Goal: Task Accomplishment & Management: Use online tool/utility

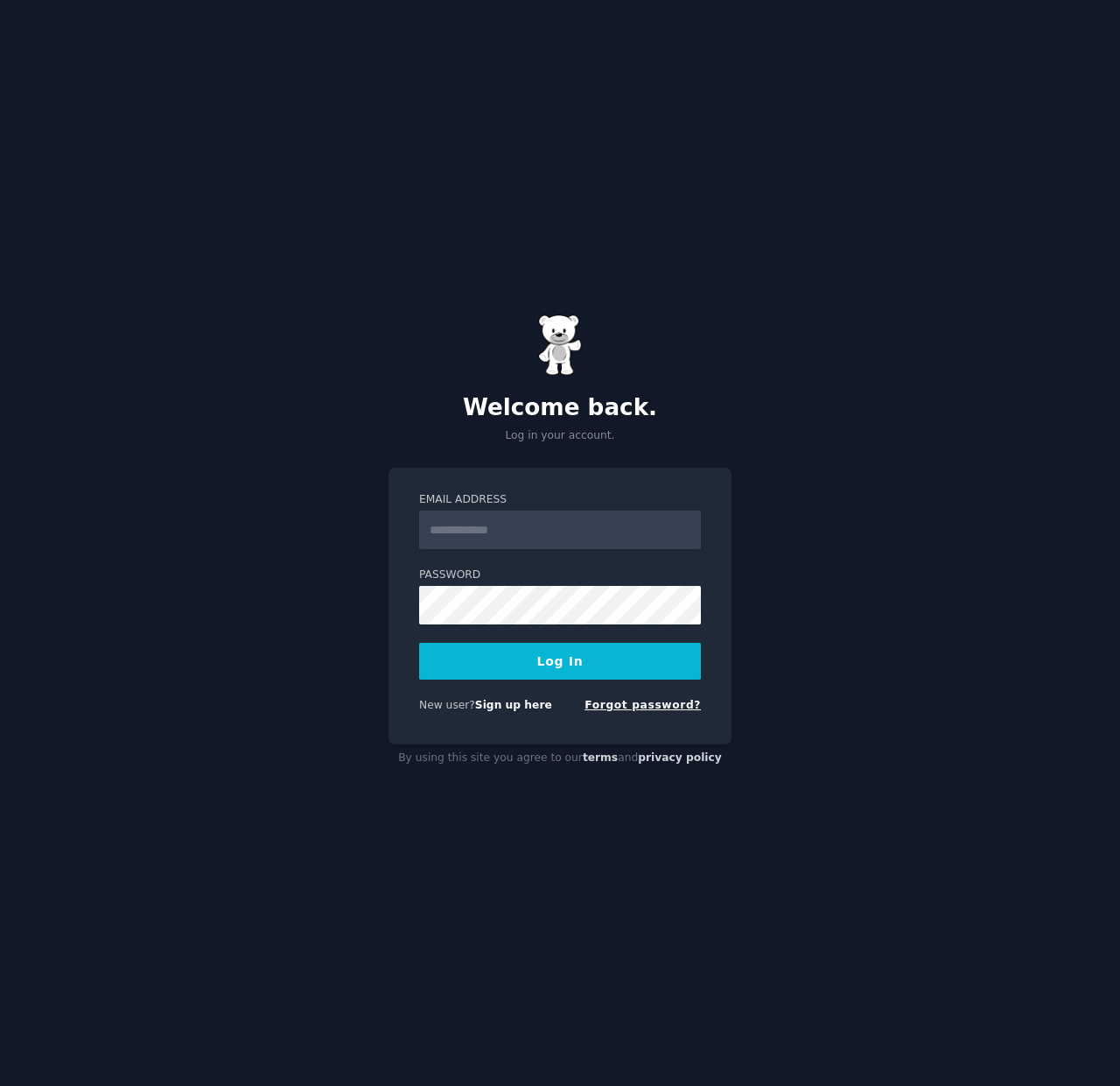
type input "**********"
click at [567, 671] on button "Log In" at bounding box center [560, 660] width 282 height 36
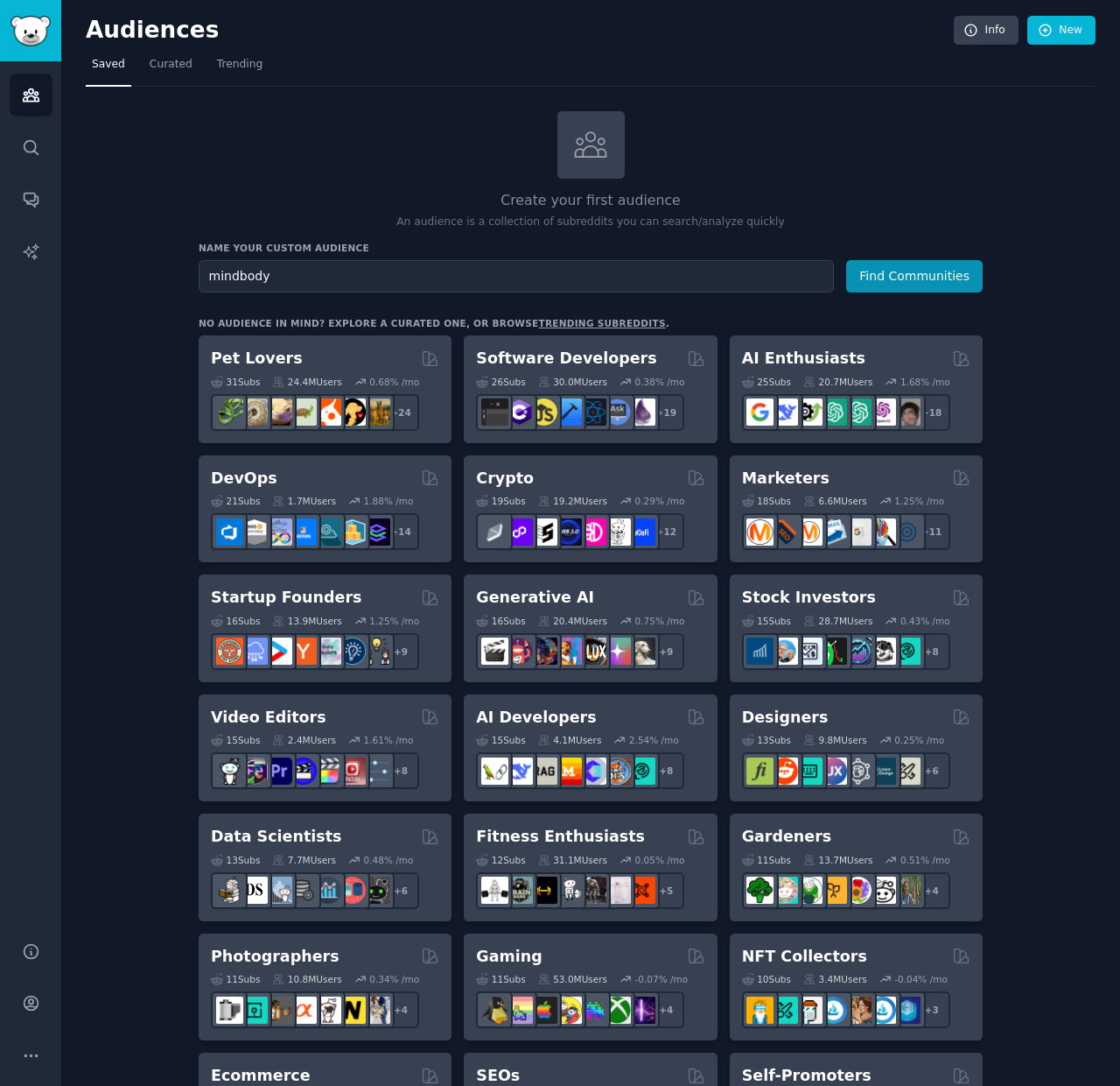
type input "mindbody"
click at [846, 260] on button "Find Communities" at bounding box center [914, 276] width 137 height 33
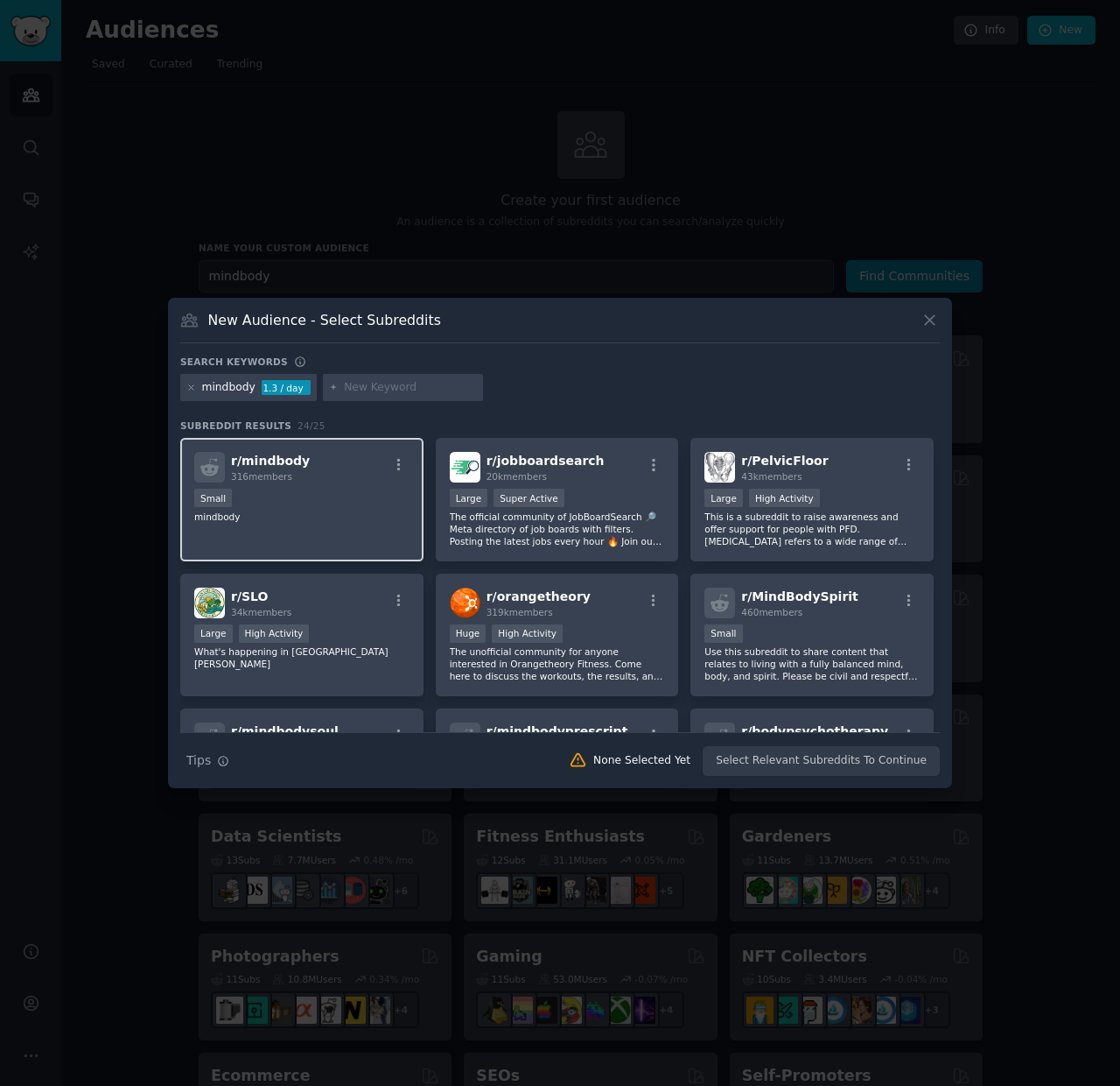
click at [341, 527] on div "r/ mindbody 316 members Small mindbody" at bounding box center [301, 499] width 243 height 123
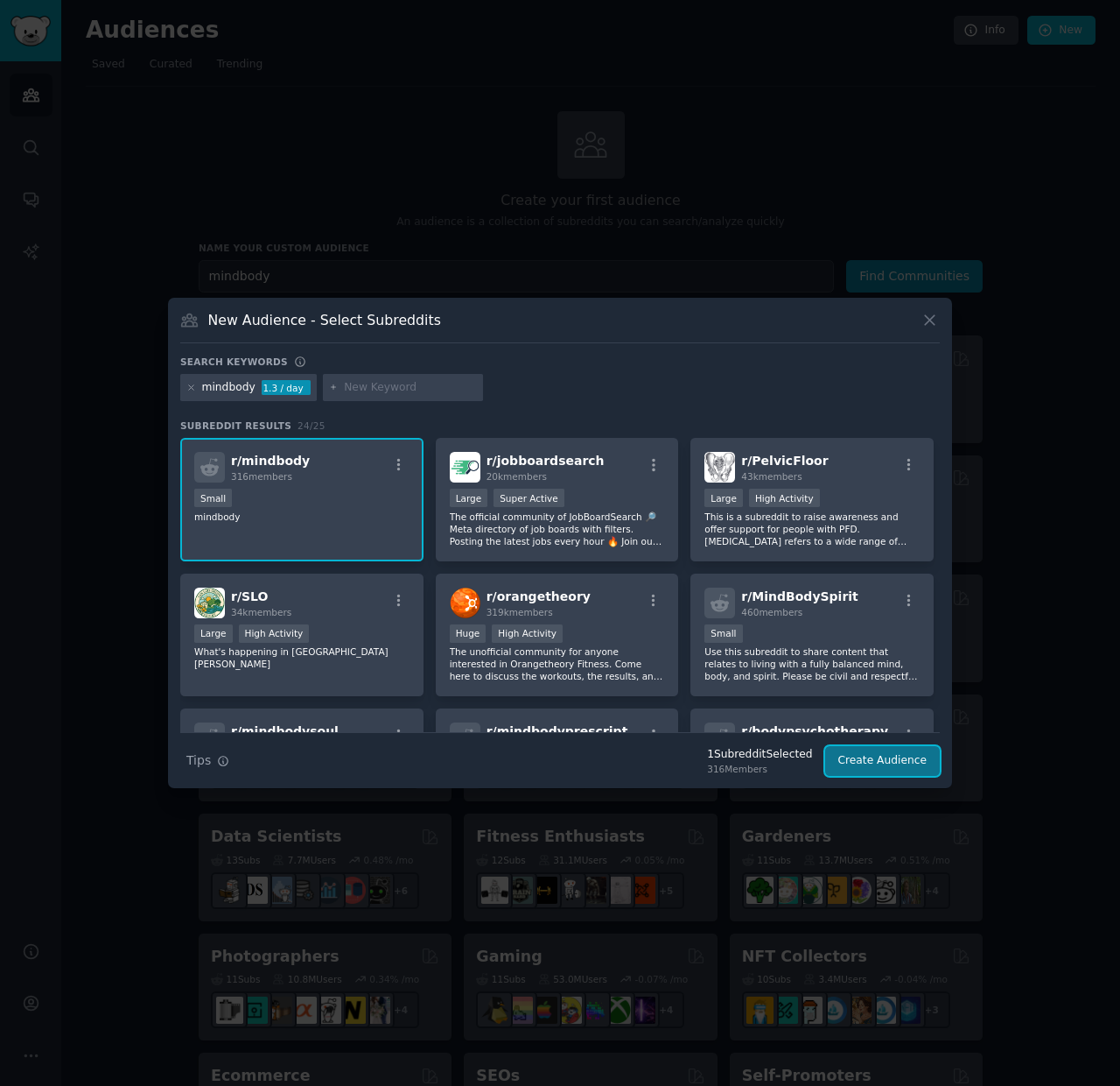
click at [853, 767] on button "Create Audience" at bounding box center [883, 761] width 115 height 30
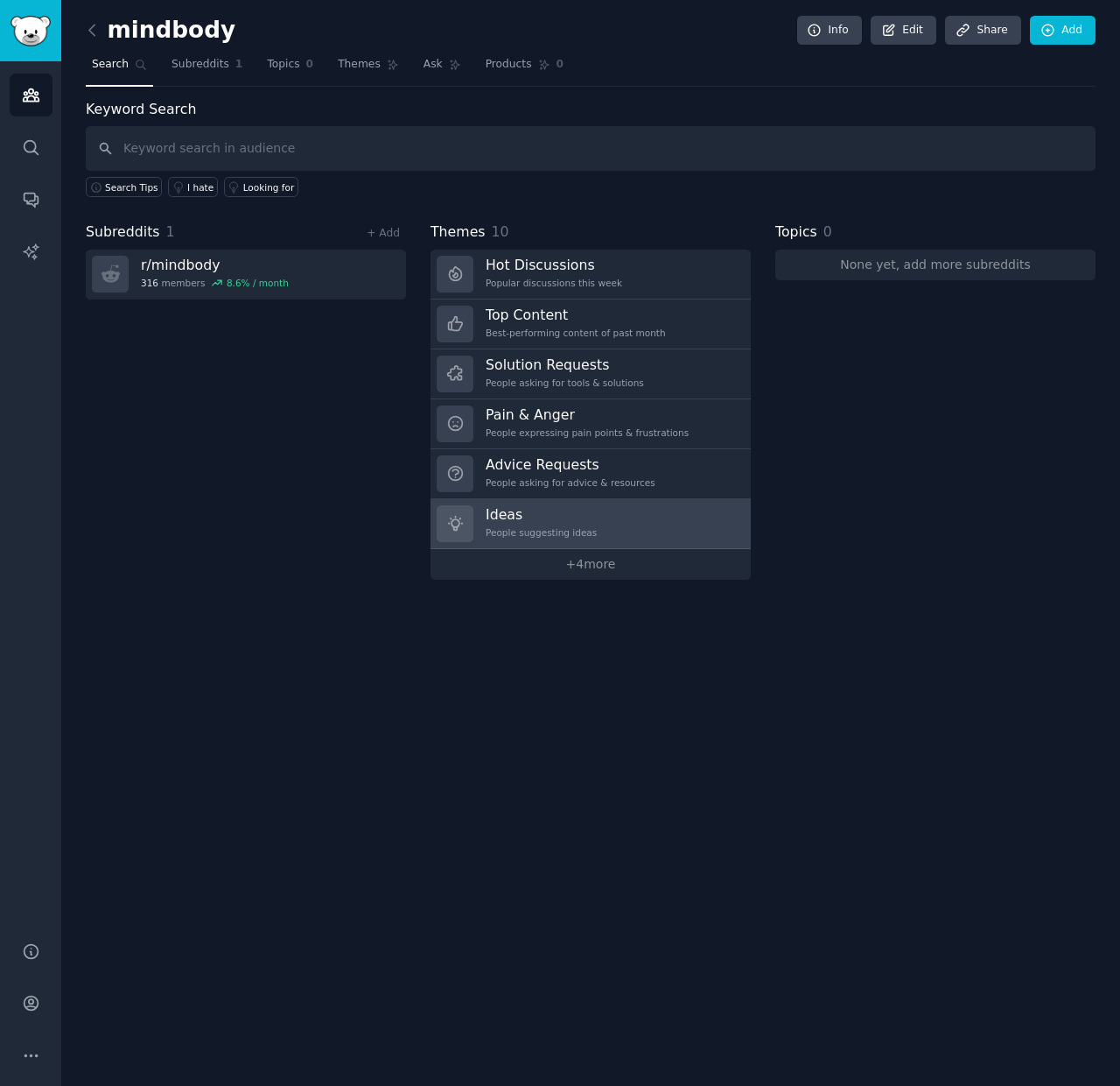
click at [529, 522] on h3 "Ideas" at bounding box center [541, 514] width 111 height 19
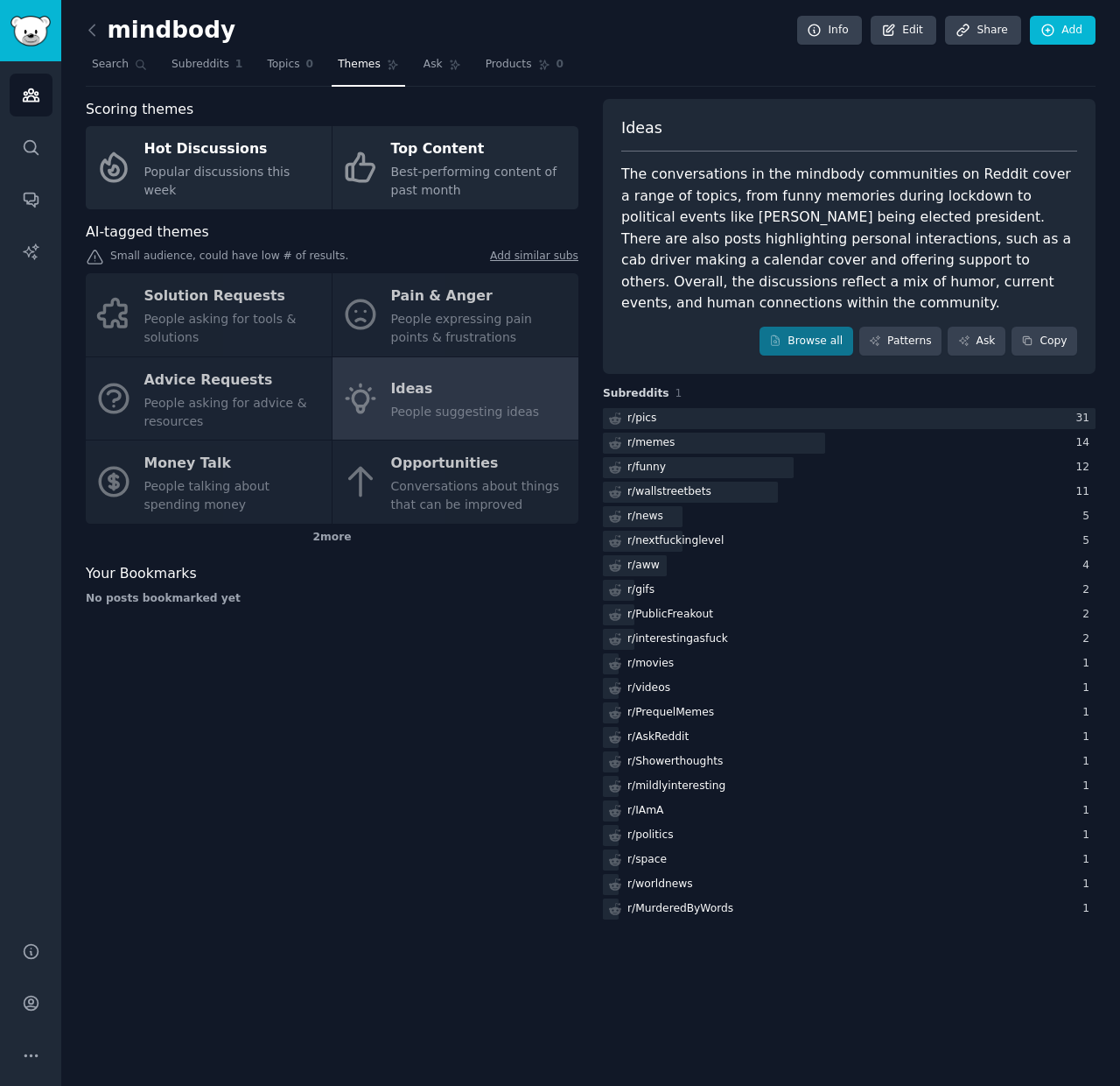
click at [240, 333] on div "Solution Requests People asking for tools & solutions Pain & Anger People expre…" at bounding box center [332, 398] width 493 height 250
click at [220, 69] on span "Subreddits" at bounding box center [200, 65] width 58 height 16
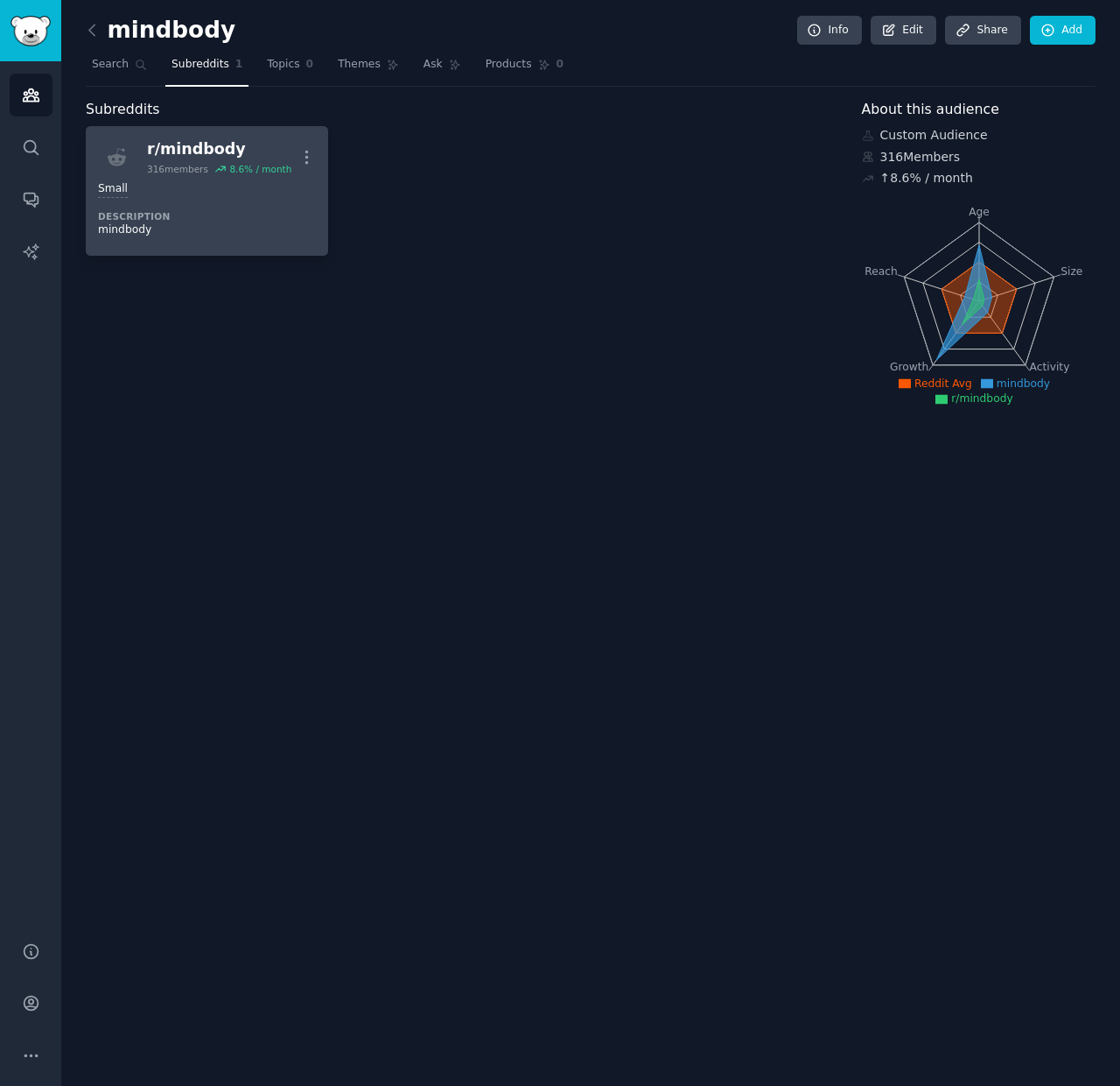
click at [205, 165] on div "316 members" at bounding box center [177, 169] width 61 height 12
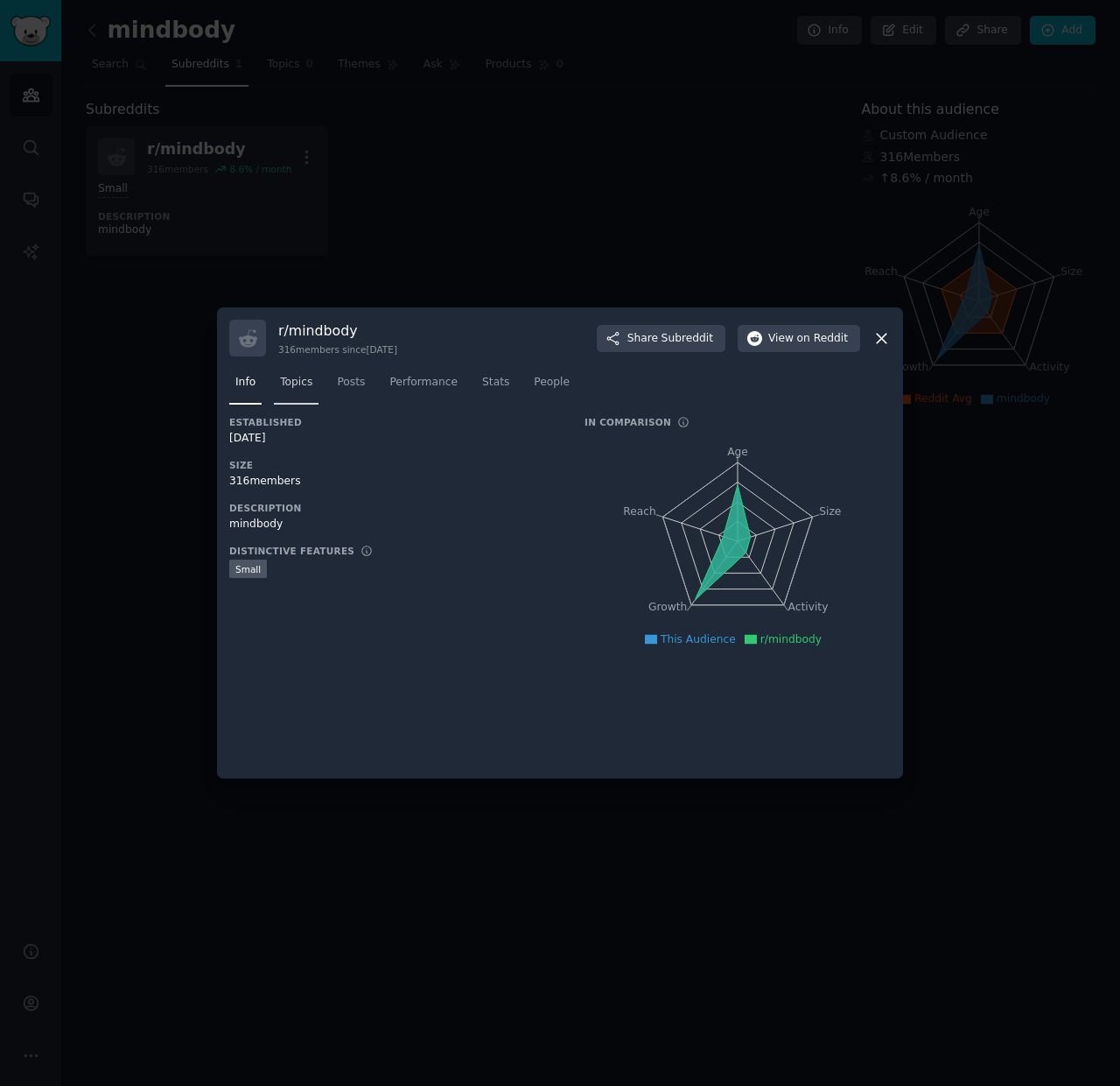
click at [310, 387] on span "Topics" at bounding box center [296, 382] width 33 height 16
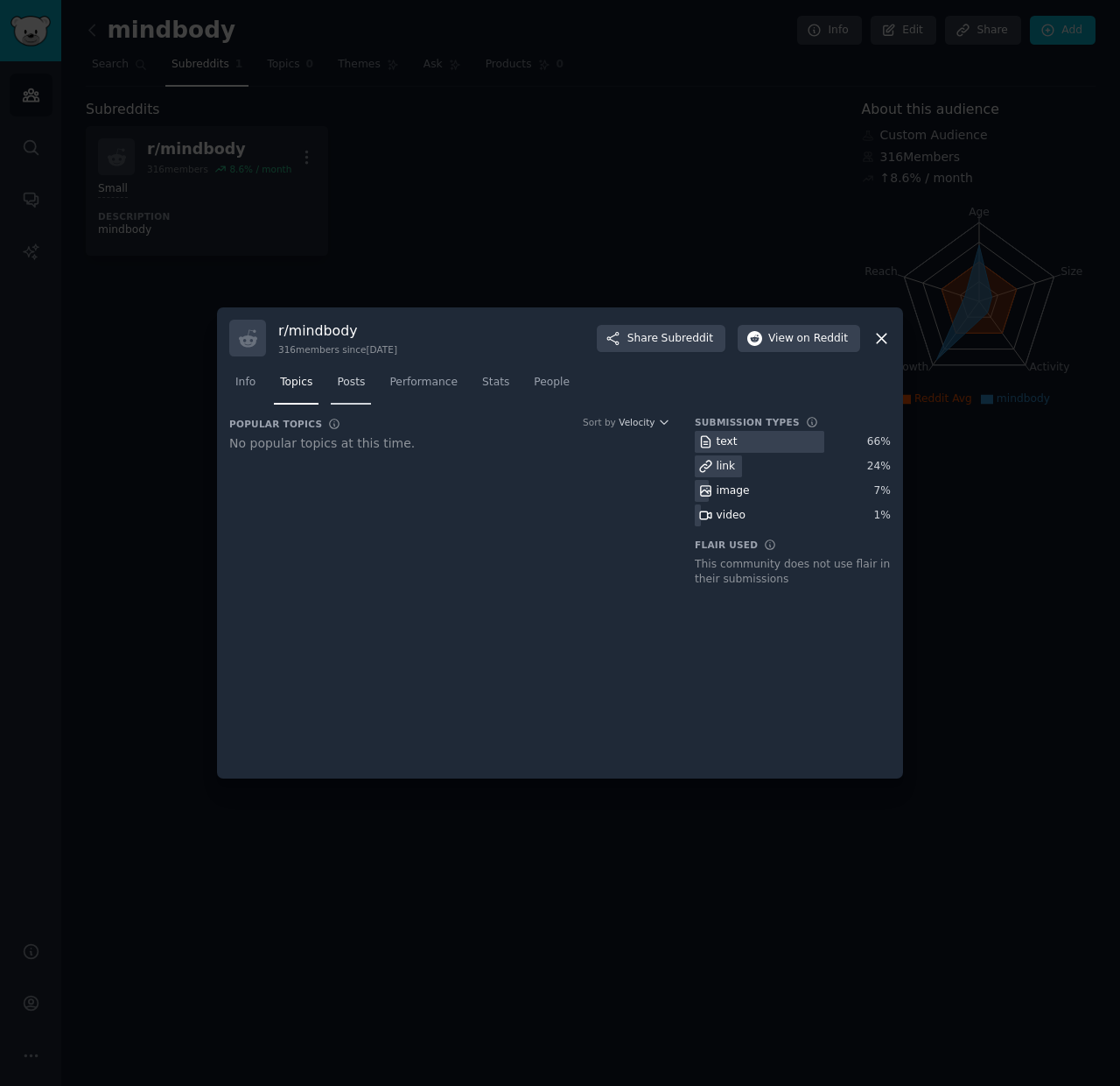
click at [359, 390] on link "Posts" at bounding box center [351, 386] width 40 height 35
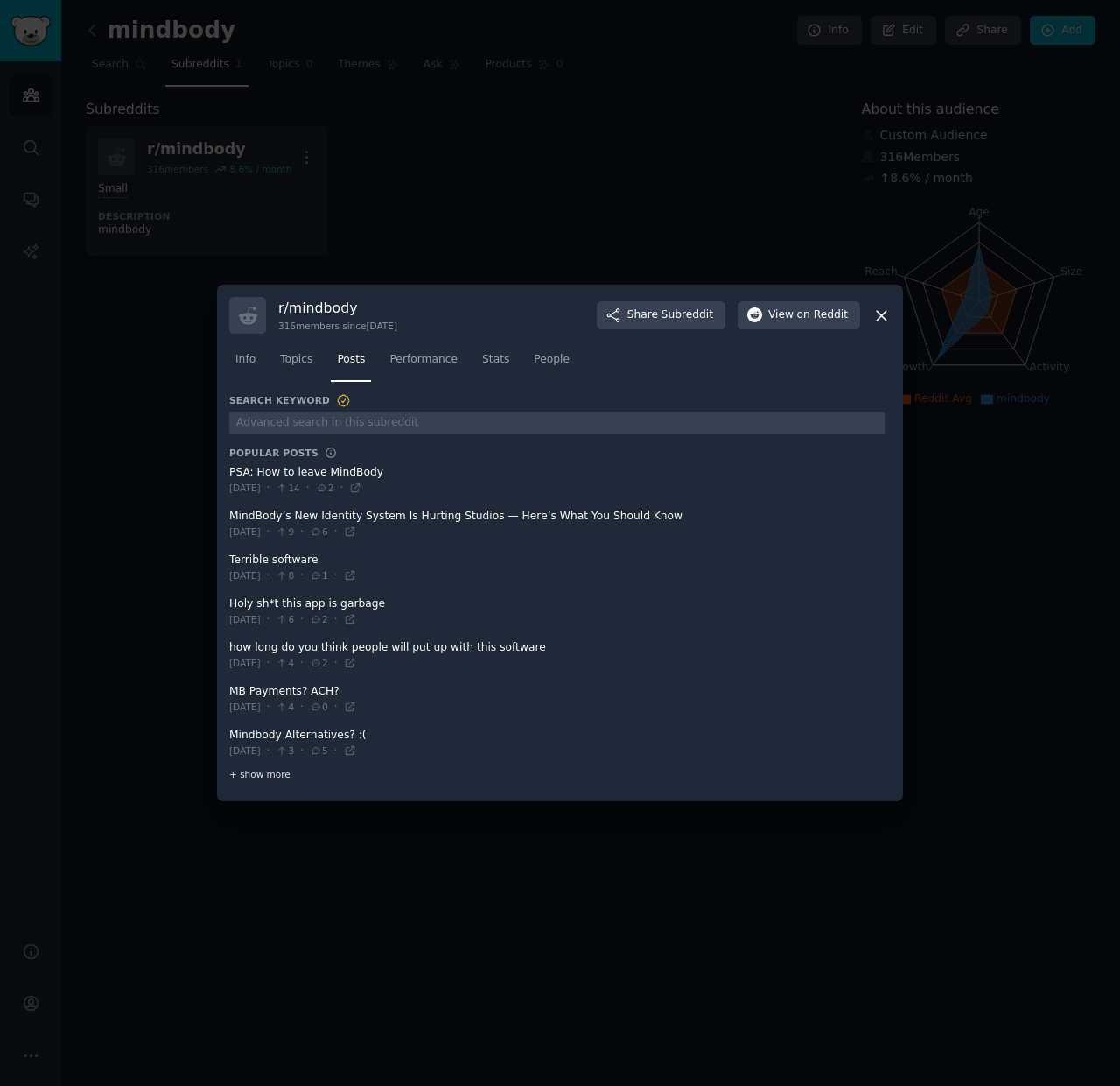
click at [267, 779] on span "+ show more" at bounding box center [260, 774] width 61 height 12
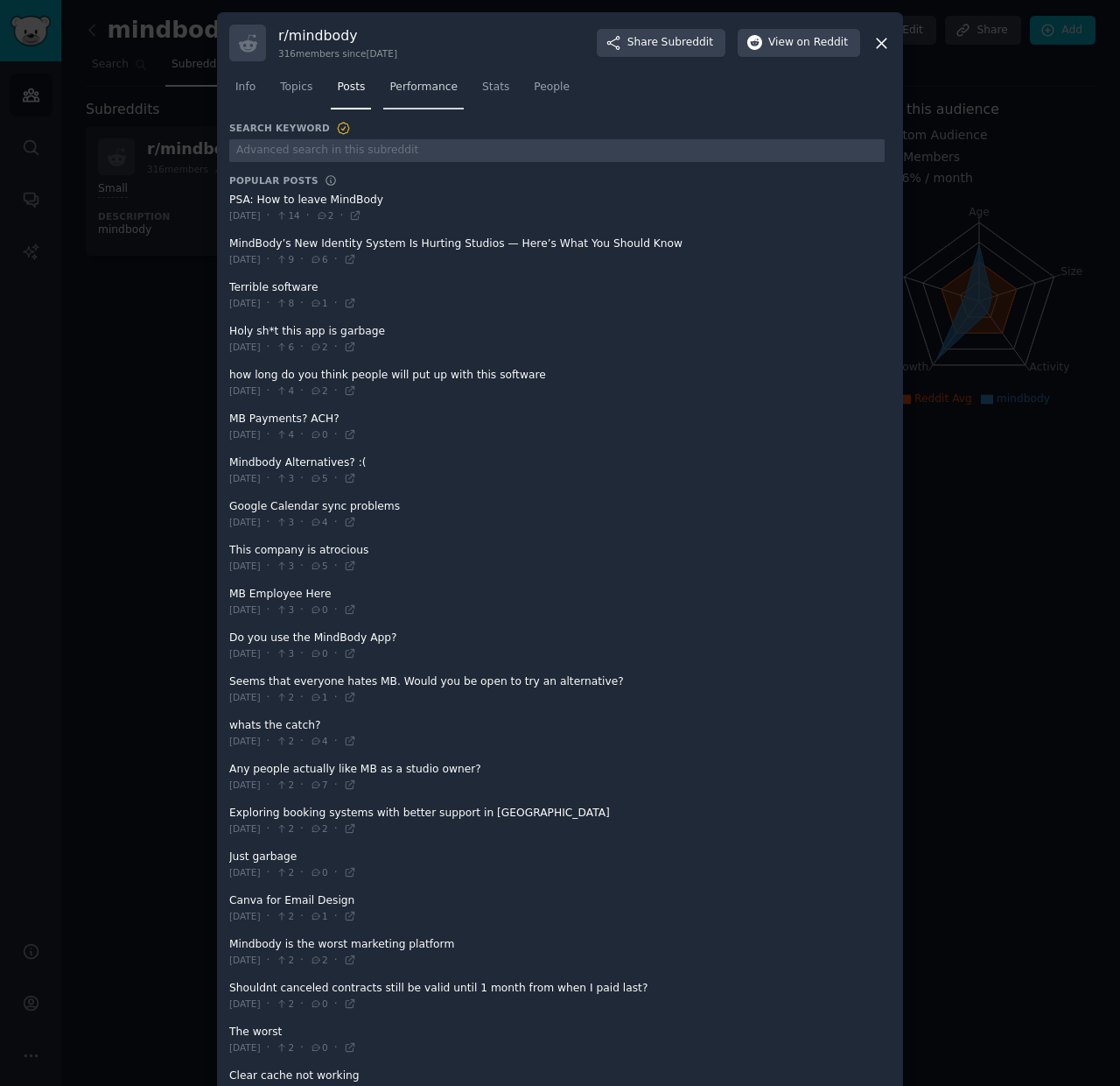
click at [438, 83] on span "Performance" at bounding box center [423, 88] width 68 height 16
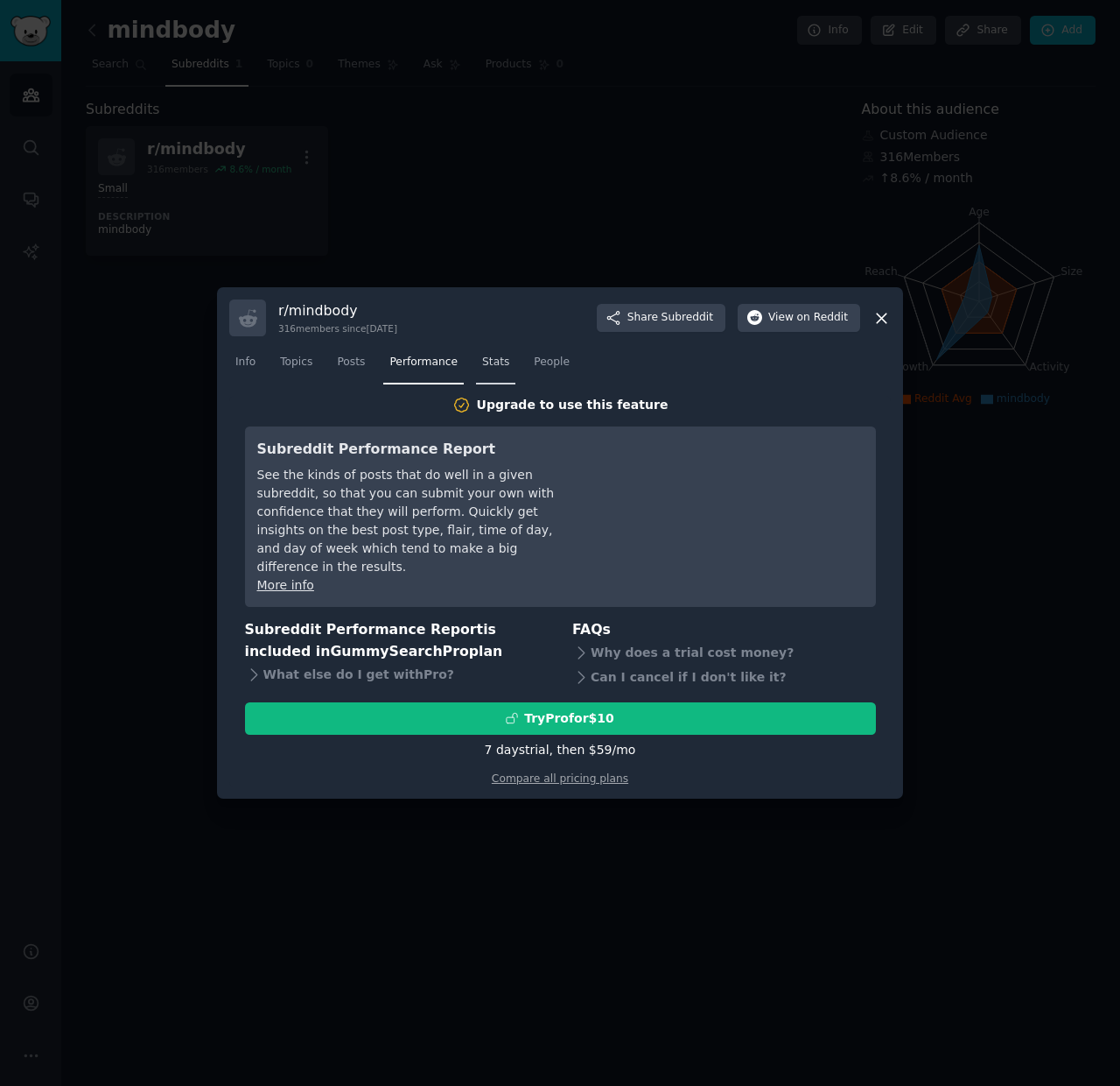
click at [503, 380] on link "Stats" at bounding box center [495, 367] width 39 height 35
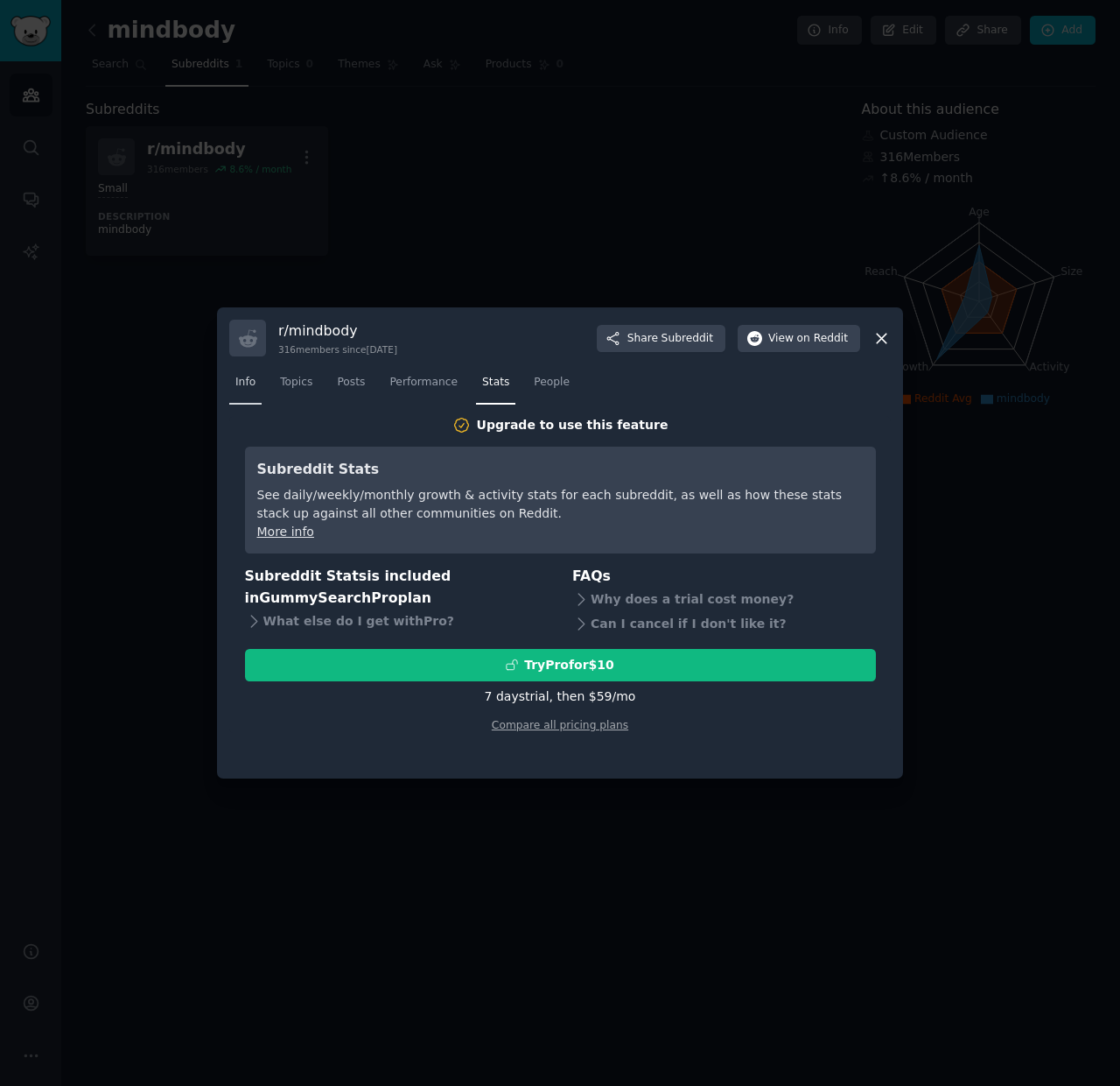
click at [234, 382] on link "Info" at bounding box center [245, 386] width 33 height 35
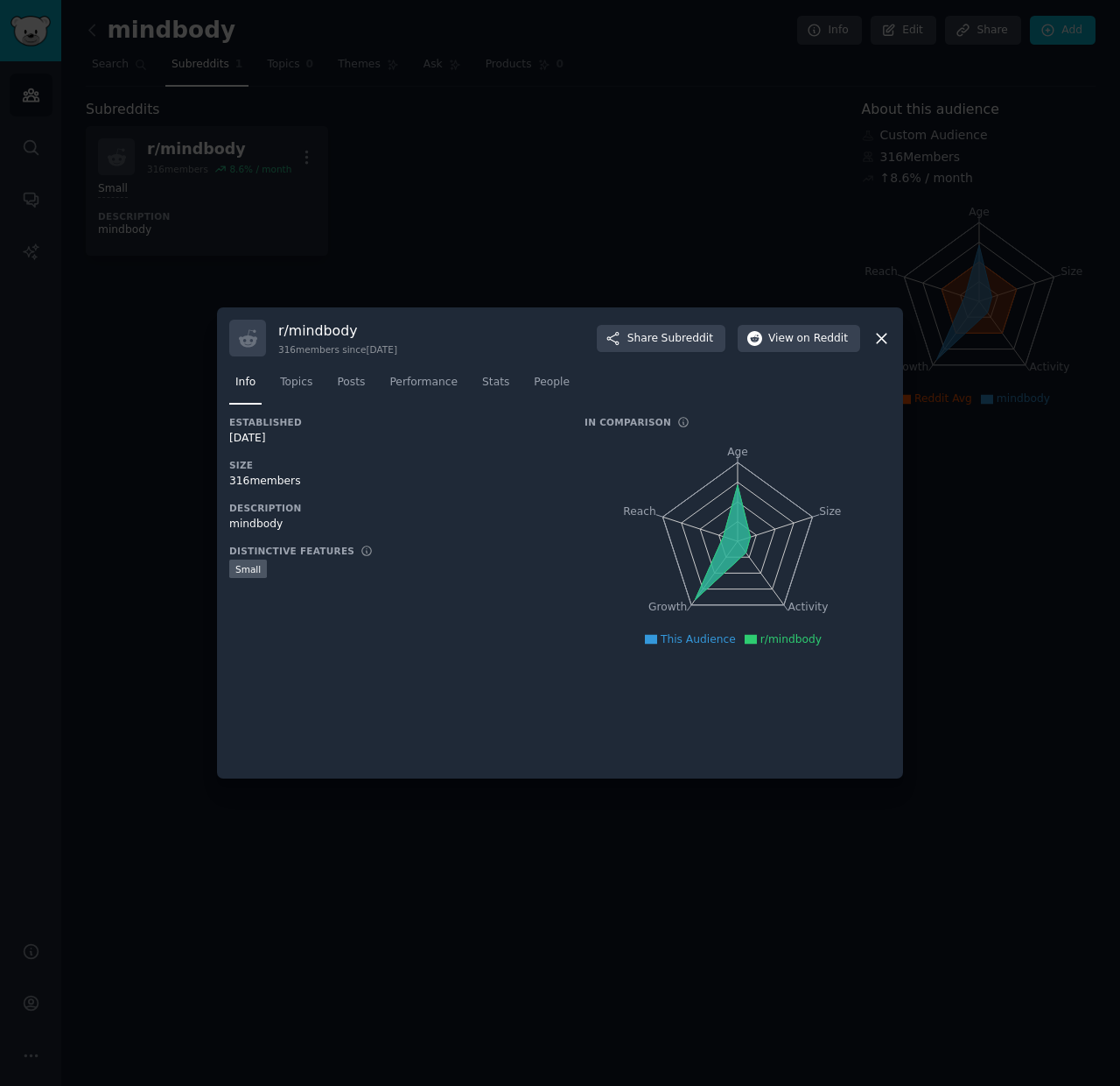
click at [884, 337] on icon at bounding box center [882, 338] width 19 height 19
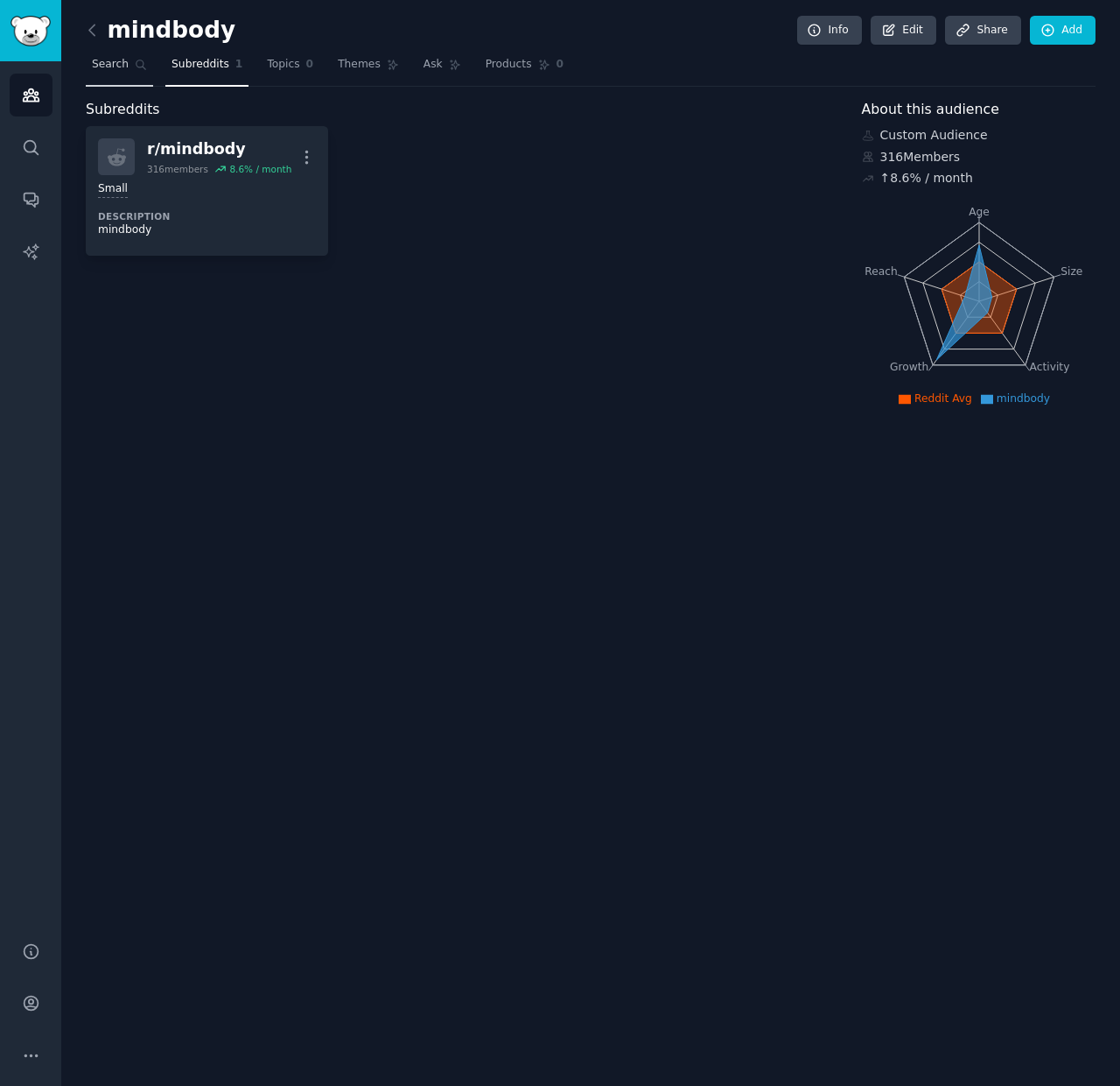
click at [113, 73] on link "Search" at bounding box center [119, 69] width 67 height 35
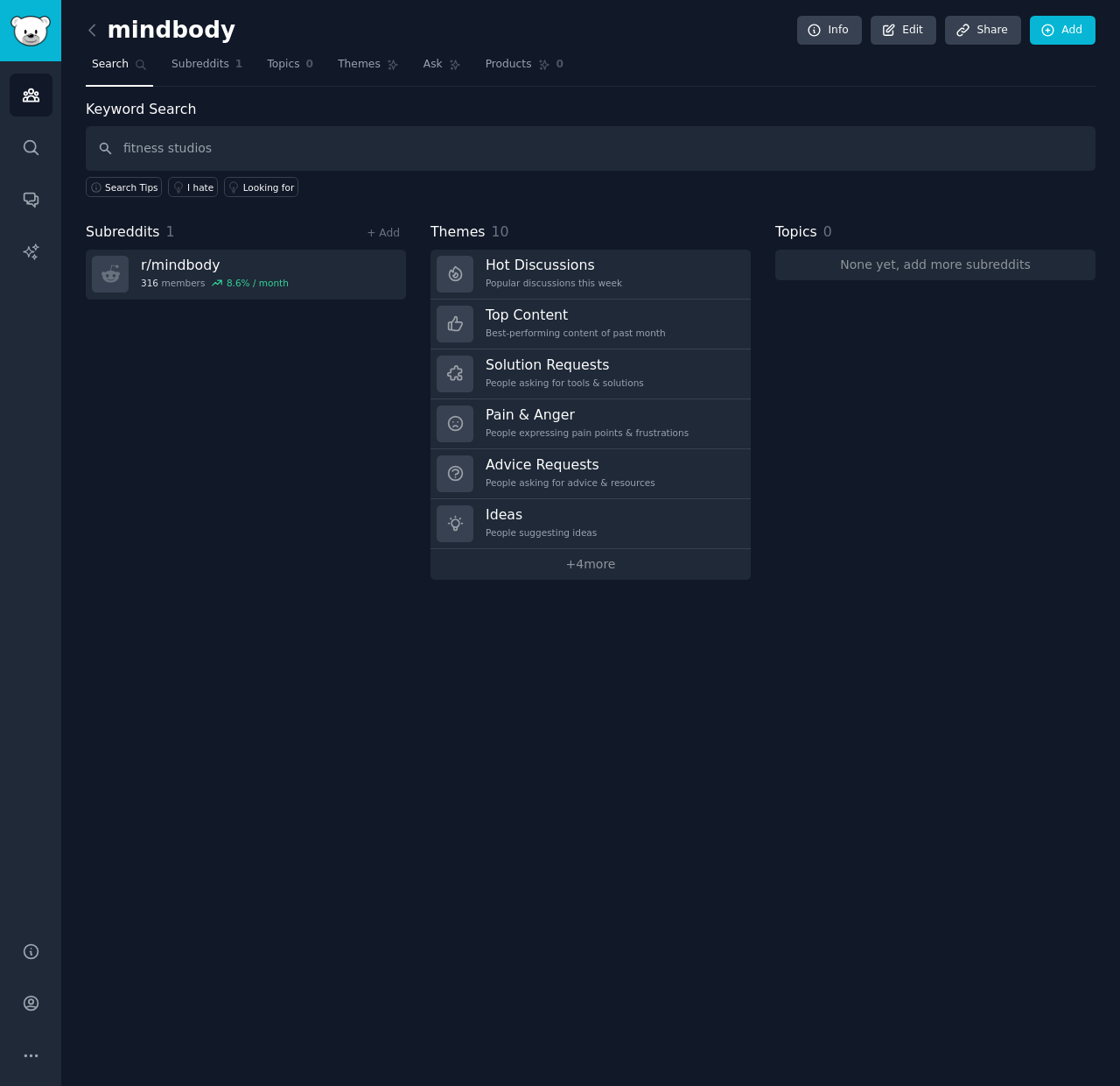
type input "fitness studios"
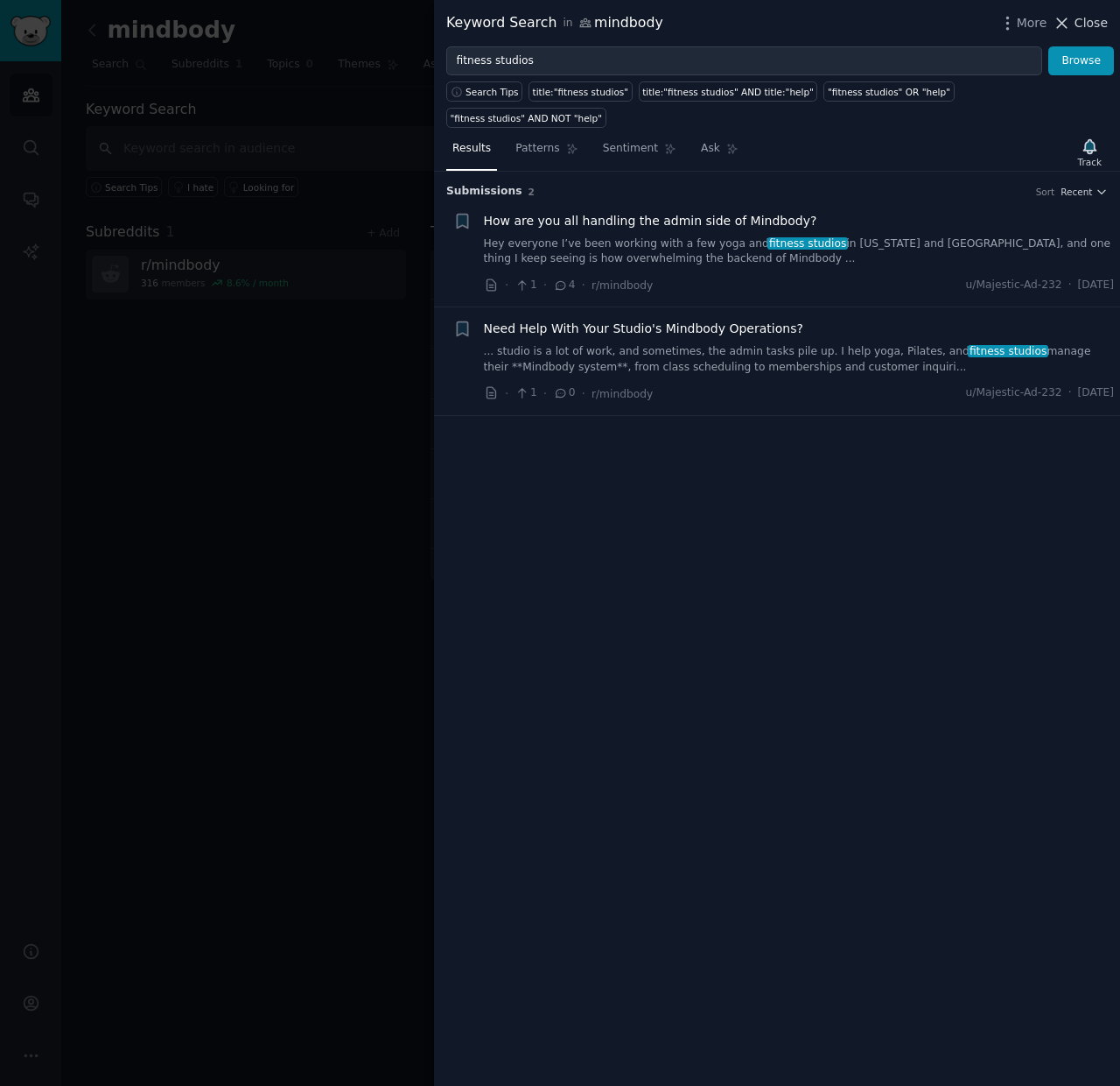
click at [1079, 29] on span "Close" at bounding box center [1091, 23] width 33 height 19
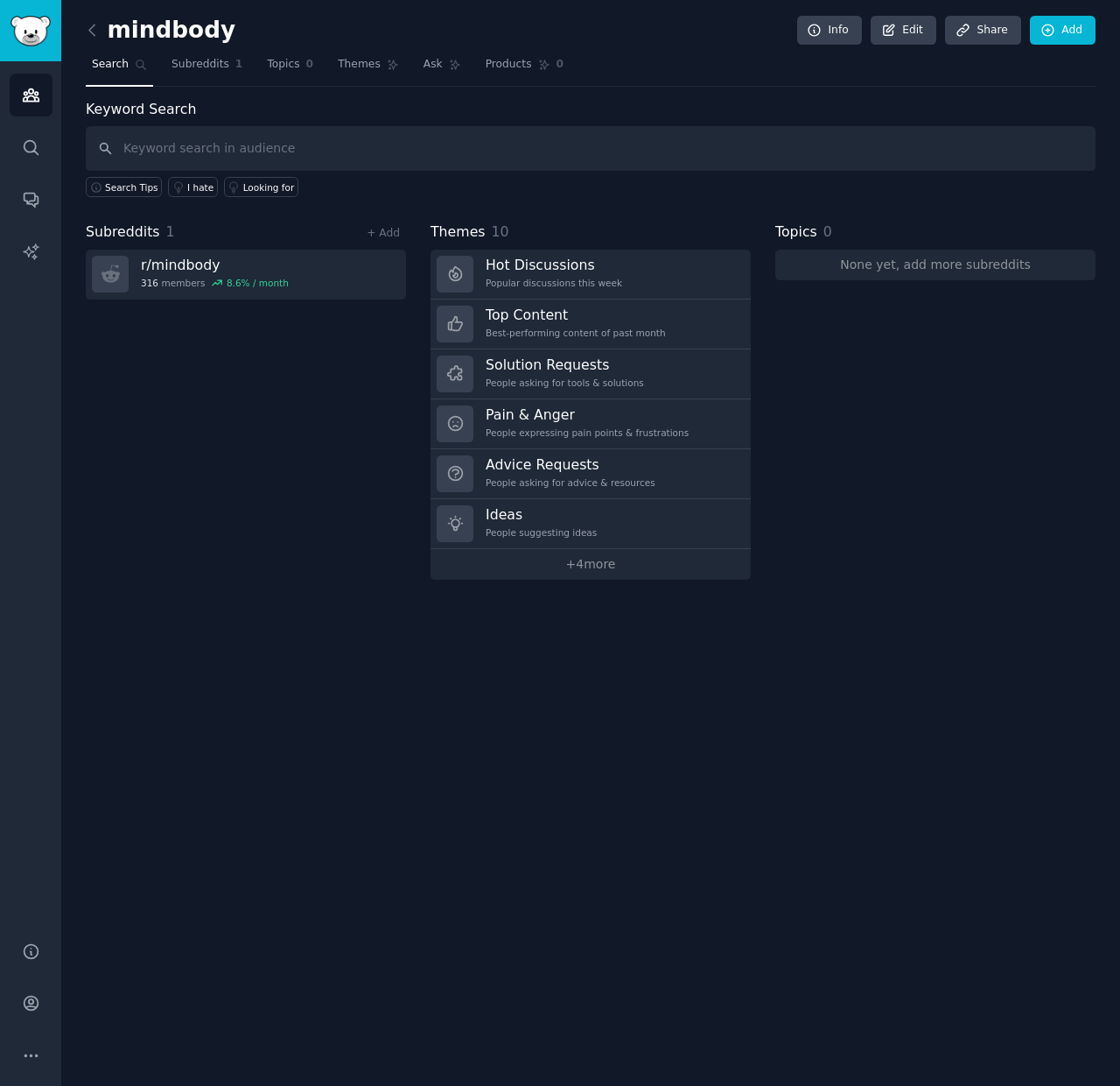
click at [342, 345] on div "Subreddits 1 + Add r/ mindbody 316 members 8.6 % / month" at bounding box center [245, 400] width 320 height 358
click at [399, 237] on link "+ Add" at bounding box center [383, 233] width 33 height 12
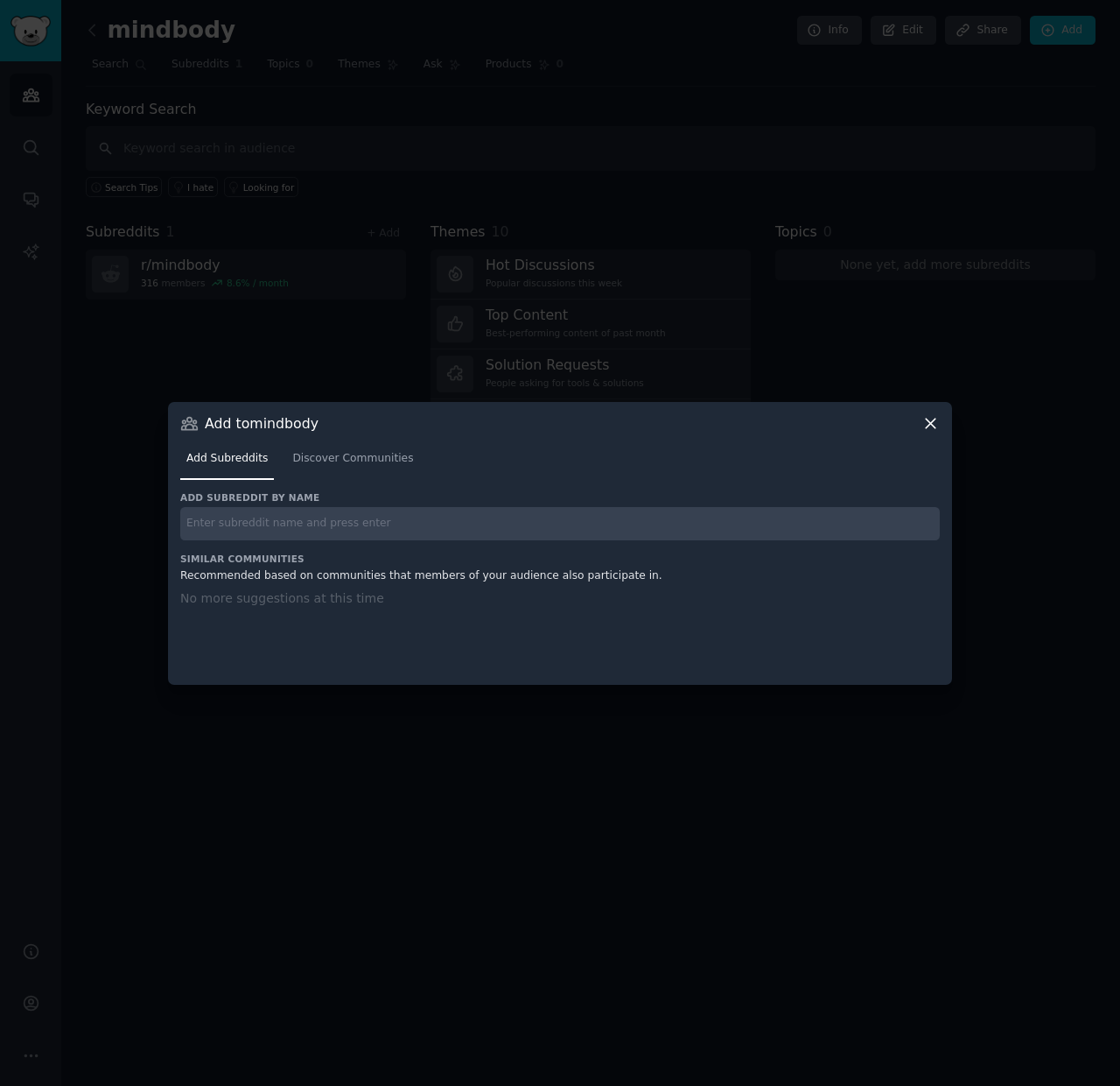
click at [358, 528] on input "text" at bounding box center [560, 523] width 759 height 34
type input "fitness studios"
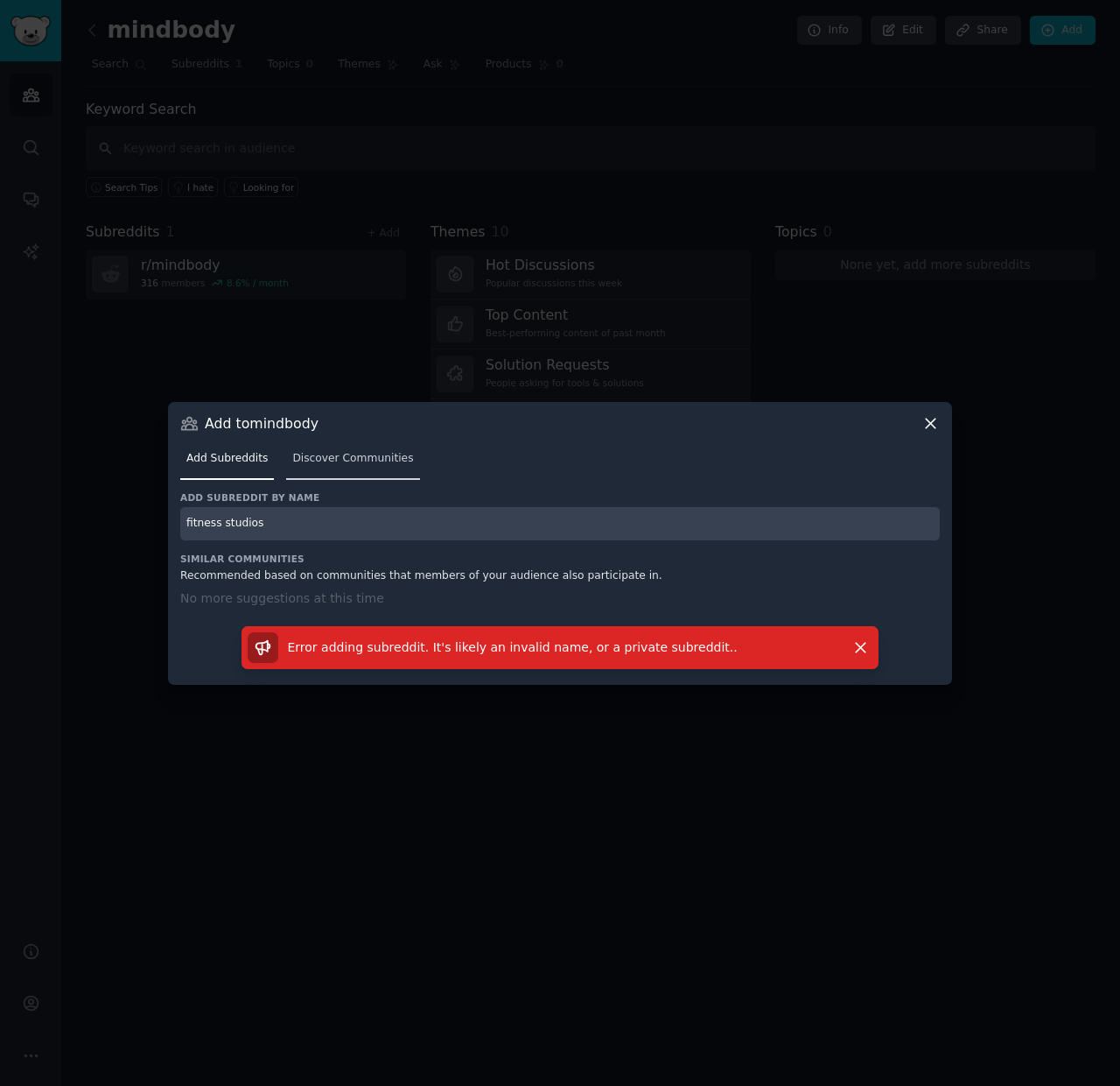
click at [328, 471] on link "Discover Communities" at bounding box center [353, 462] width 133 height 35
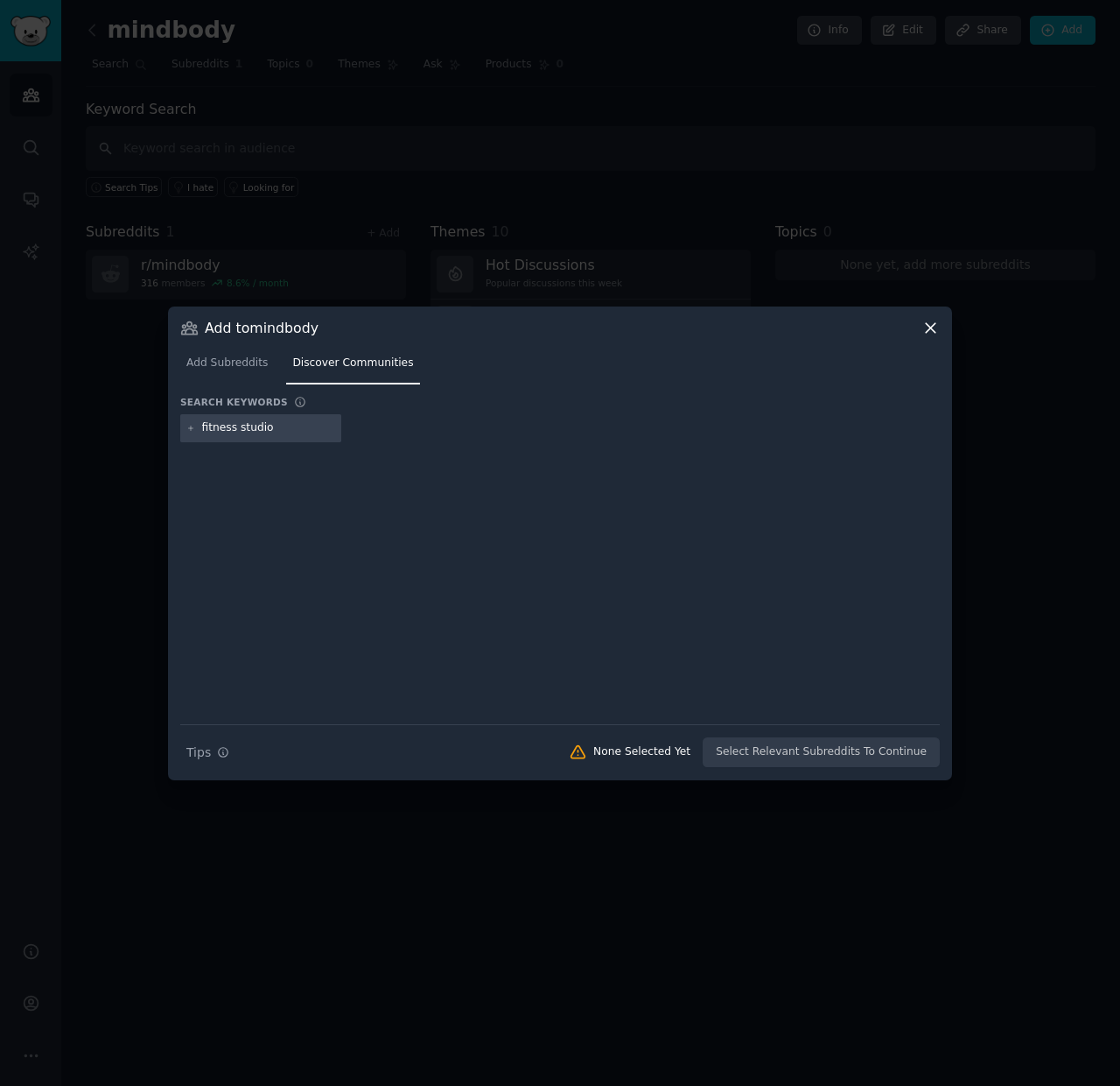
type input "fitness studios"
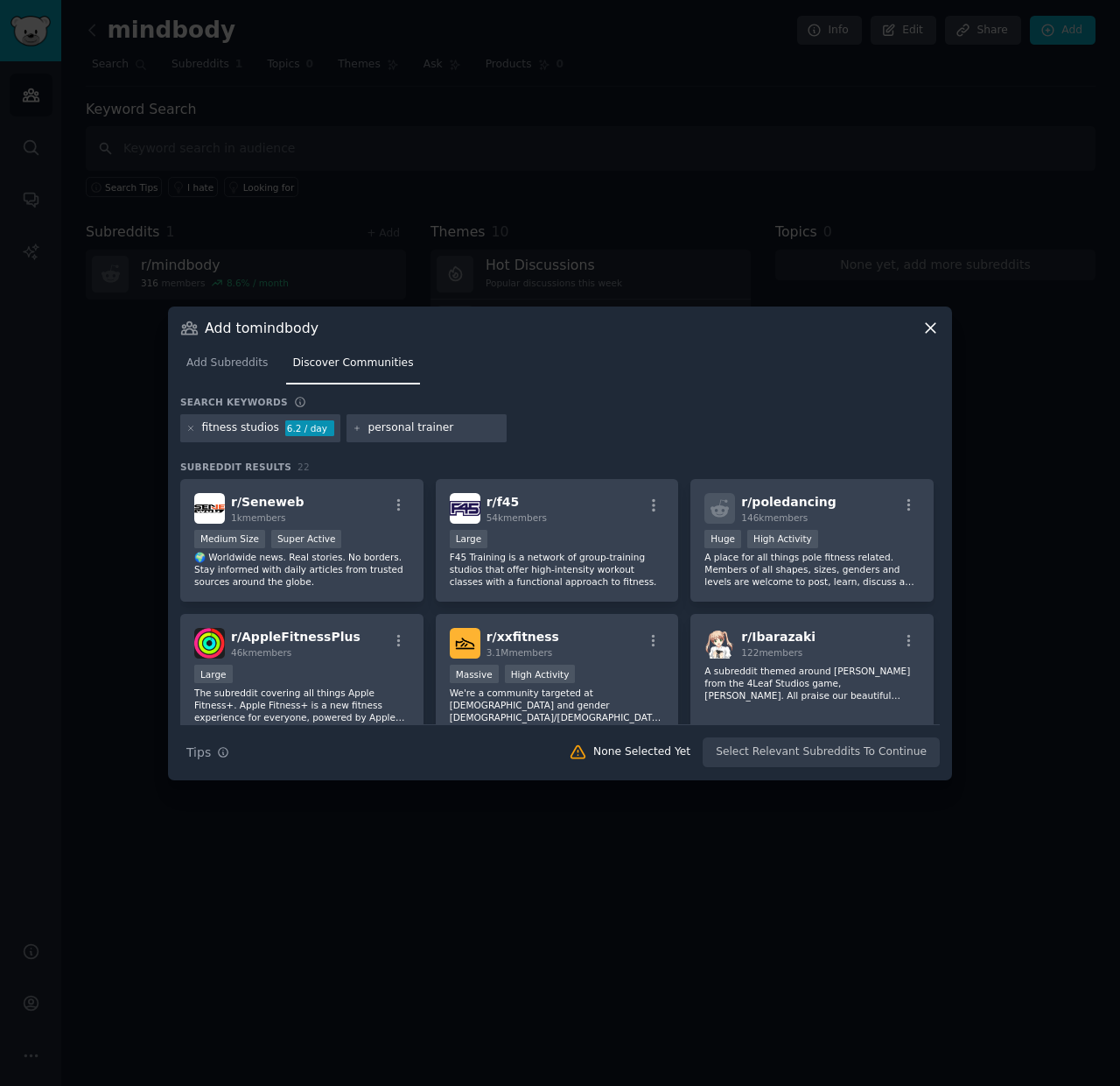
type input "personal trainers"
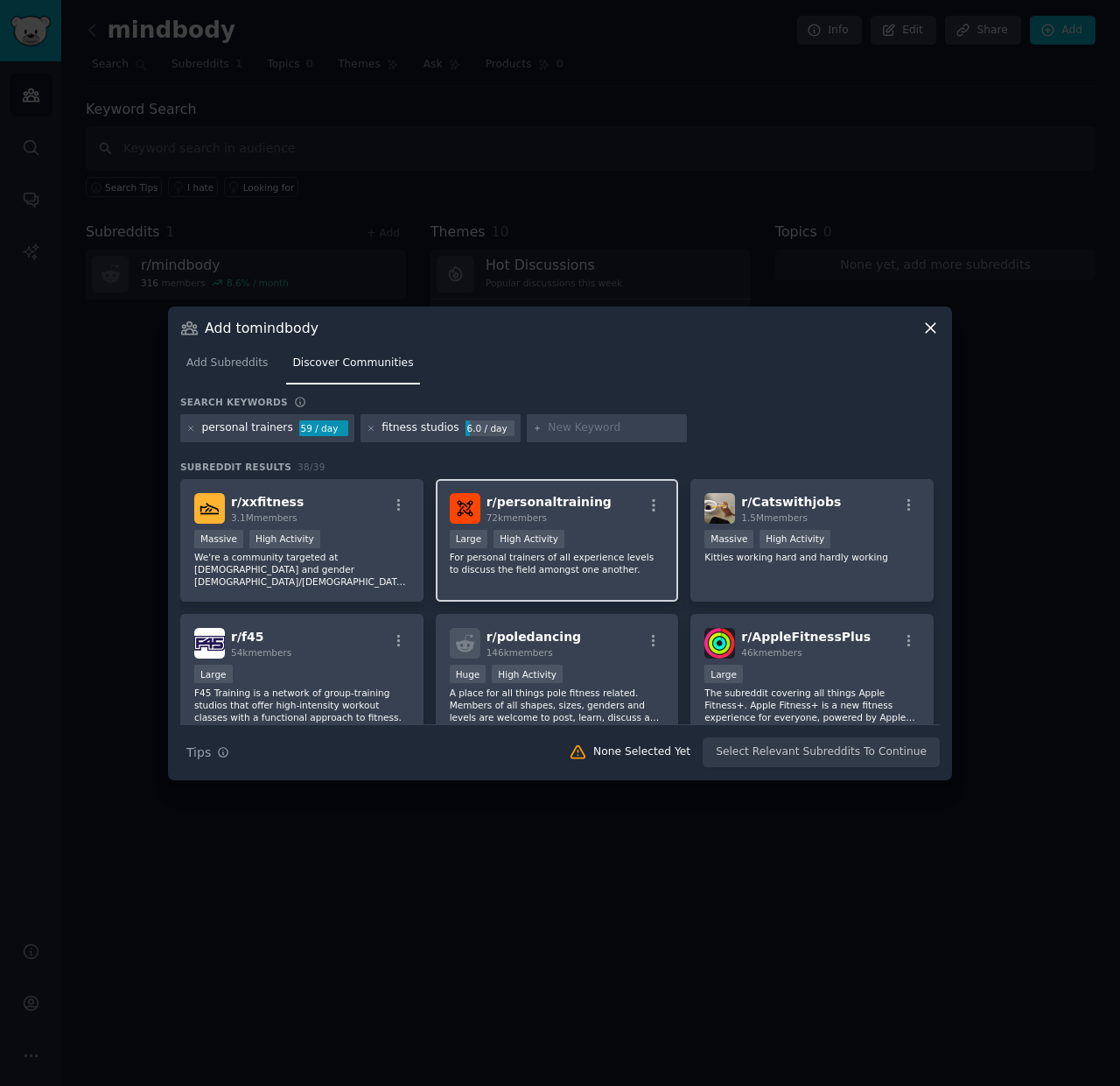
click at [599, 515] on div "r/ personaltraining 72k members" at bounding box center [558, 508] width 216 height 31
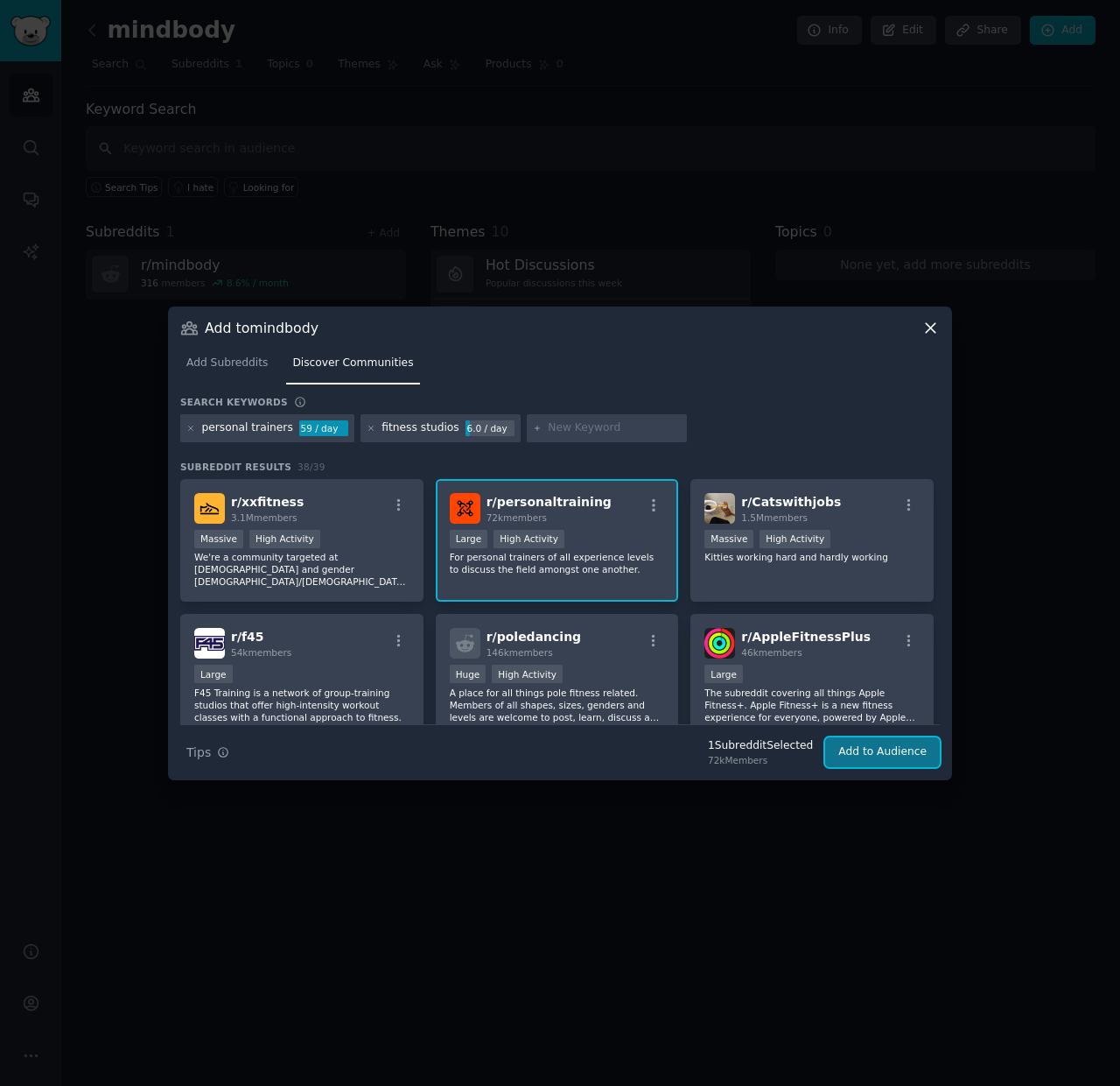
click at [864, 755] on button "Add to Audience" at bounding box center [883, 752] width 114 height 30
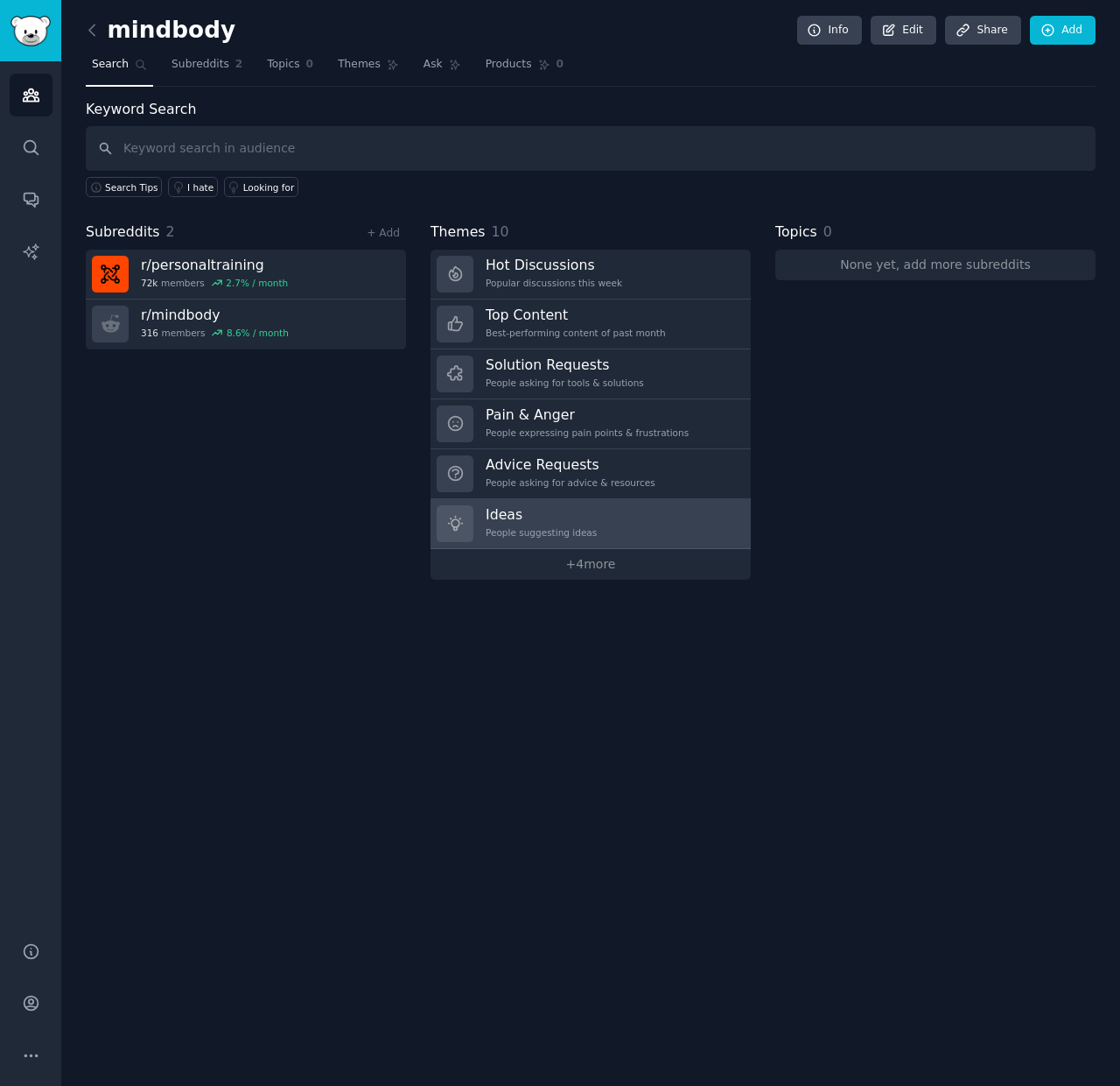
click at [560, 510] on h3 "Ideas" at bounding box center [541, 514] width 111 height 19
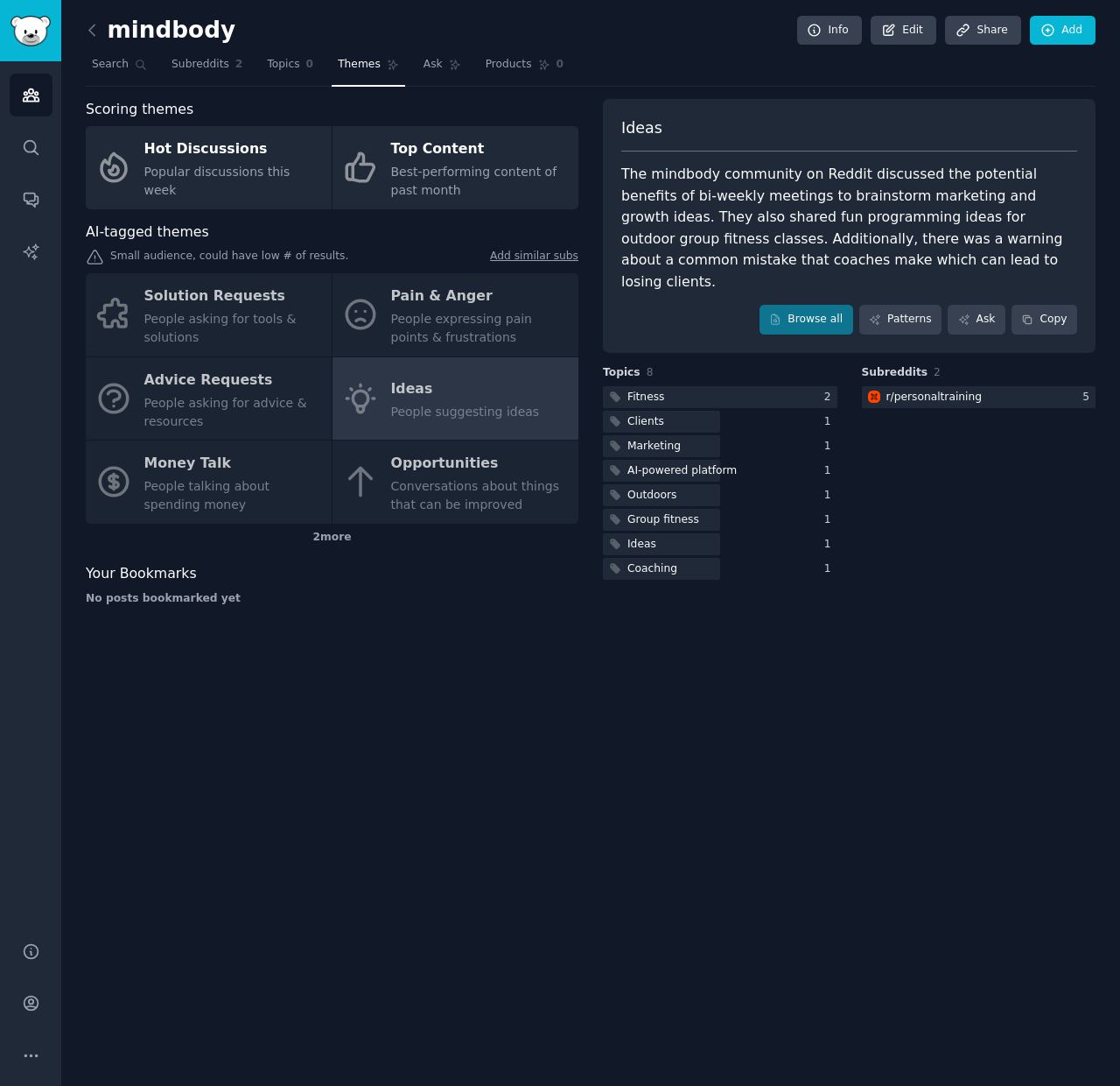
click at [231, 330] on div "Solution Requests People asking for tools & solutions Pain & Anger People expre…" at bounding box center [332, 398] width 493 height 250
click at [247, 315] on div "Solution Requests People asking for tools & solutions Pain & Anger People expre…" at bounding box center [332, 398] width 493 height 250
click at [377, 376] on div "Solution Requests People asking for tools & solutions Pain & Anger People expre…" at bounding box center [332, 398] width 493 height 250
click at [271, 324] on div "Solution Requests People asking for tools & solutions Pain & Anger People expre…" at bounding box center [332, 398] width 493 height 250
click at [183, 73] on link "Subreddits 2" at bounding box center [207, 69] width 83 height 35
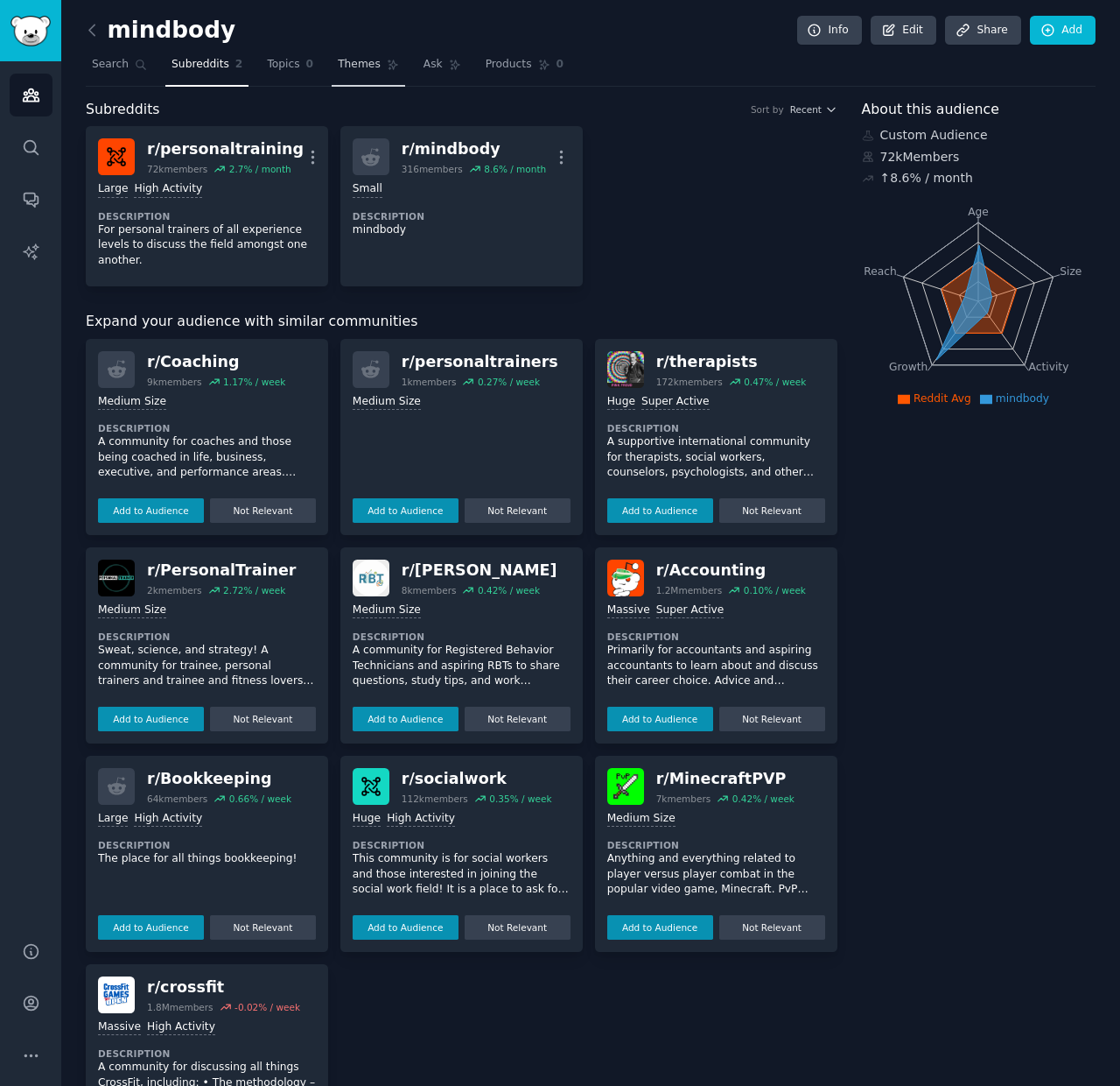
click at [345, 75] on link "Themes" at bounding box center [368, 69] width 74 height 35
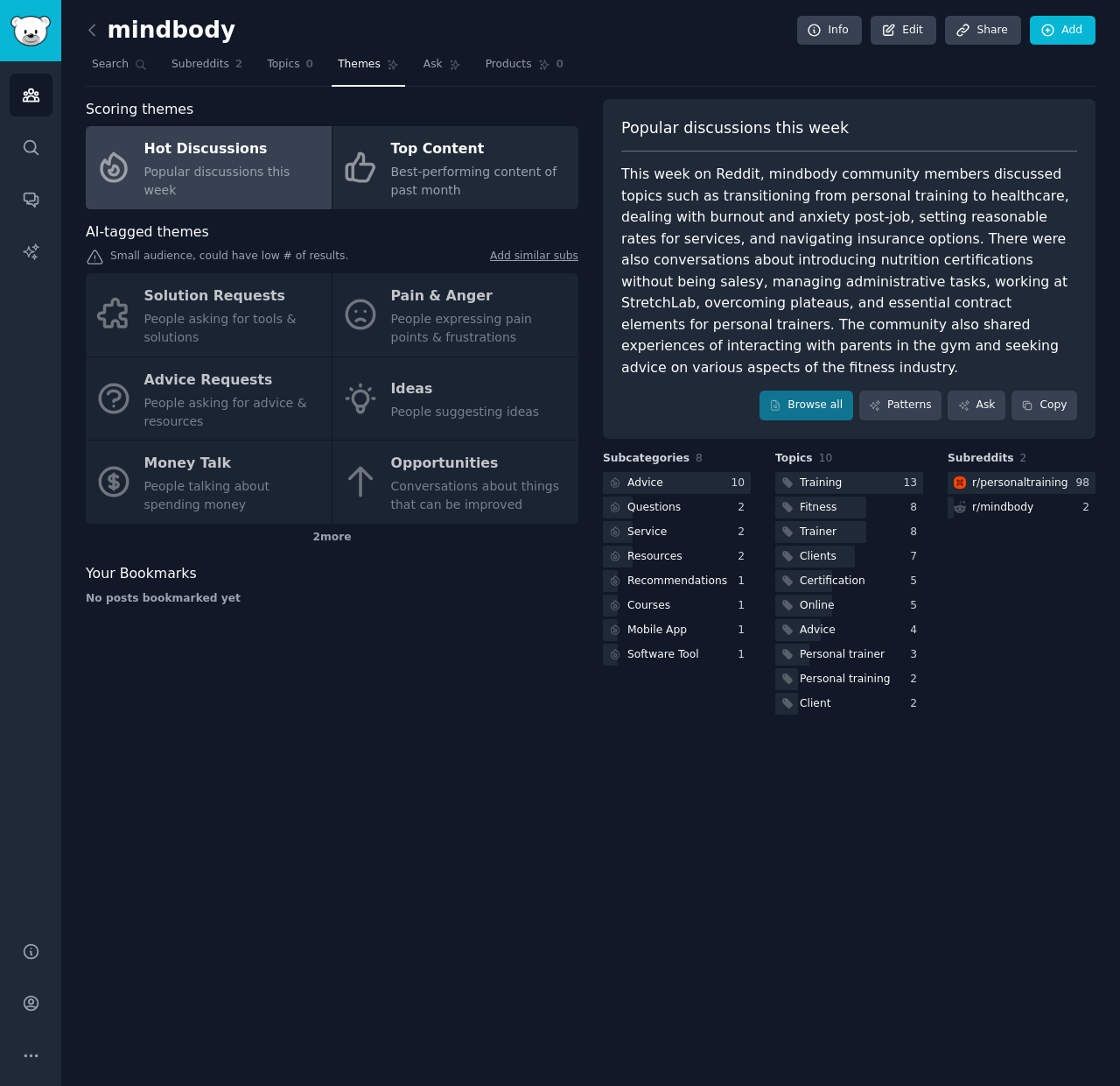
click at [217, 304] on div "Solution Requests People asking for tools & solutions Pain & Anger People expre…" at bounding box center [332, 398] width 493 height 250
click at [180, 412] on div "Solution Requests People asking for tools & solutions Pain & Anger People expre…" at bounding box center [332, 398] width 493 height 250
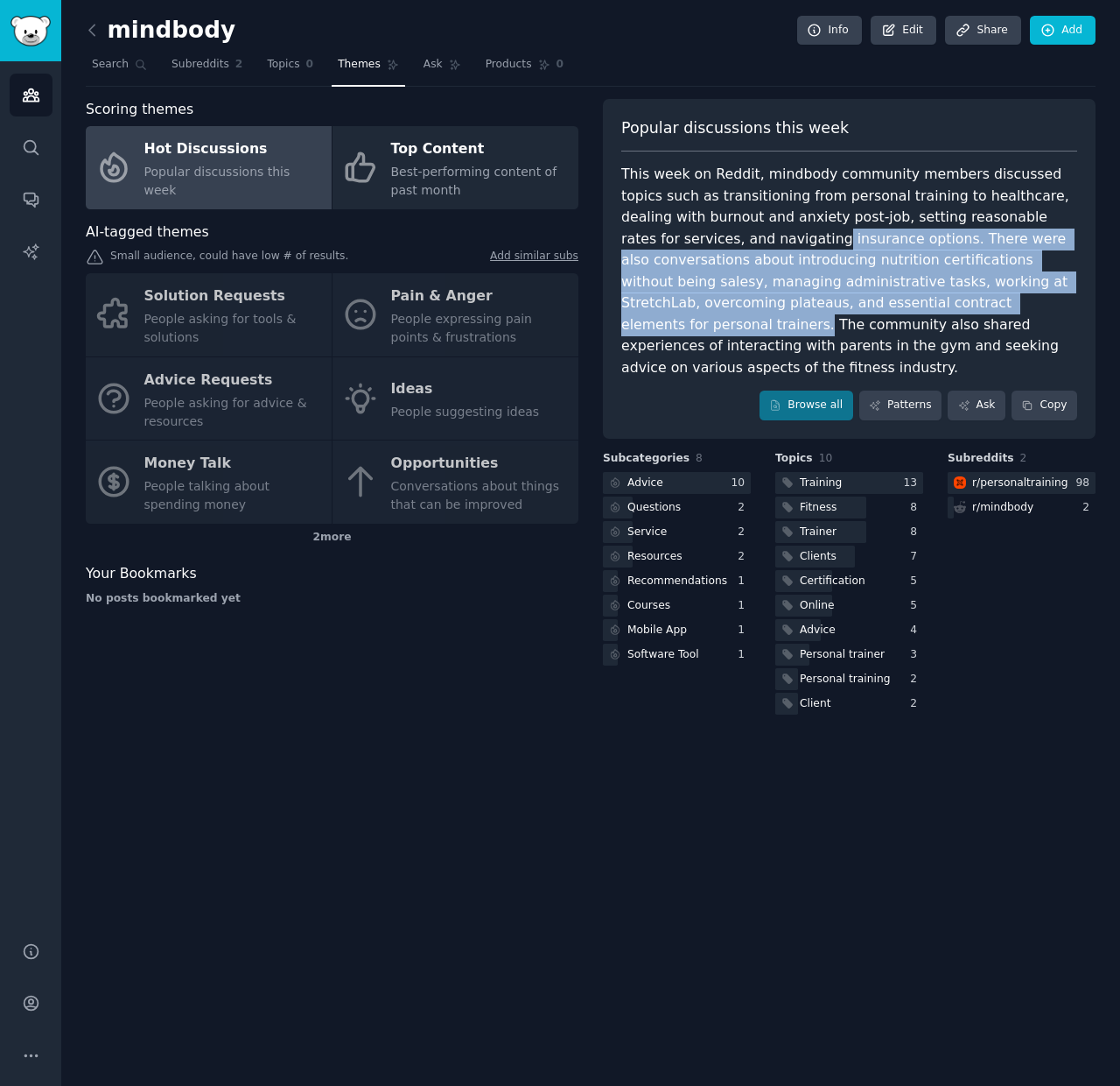
drag, startPoint x: 686, startPoint y: 239, endPoint x: 927, endPoint y: 303, distance: 249.4
click at [927, 303] on div "This week on Reddit, mindbody community members discussed topics such as transi…" at bounding box center [849, 271] width 456 height 215
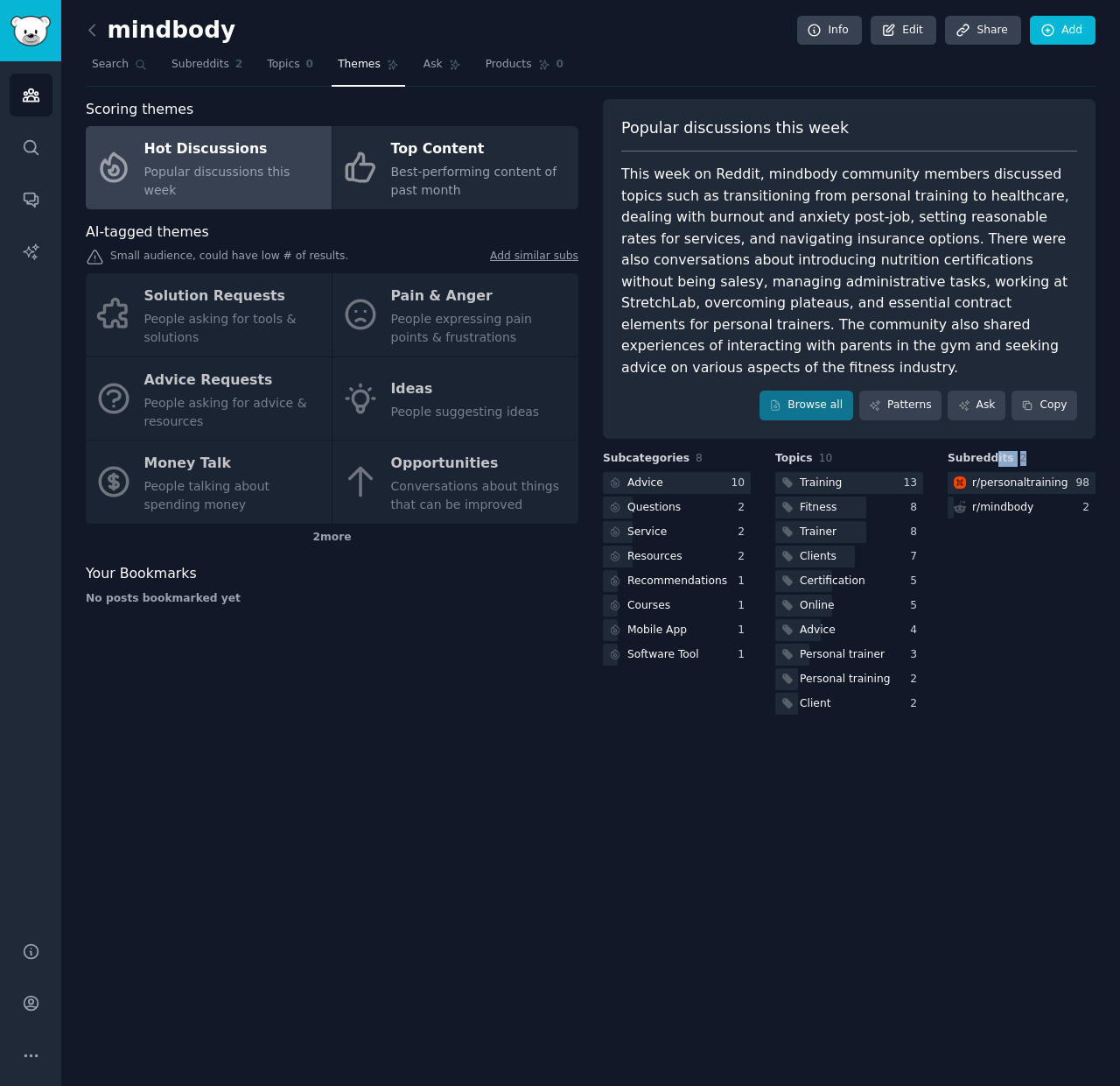
click at [1074, 451] on h3 "Subreddits 2" at bounding box center [1021, 459] width 148 height 16
click at [834, 390] on link "Browse all" at bounding box center [806, 405] width 94 height 30
